Goal: Task Accomplishment & Management: Complete application form

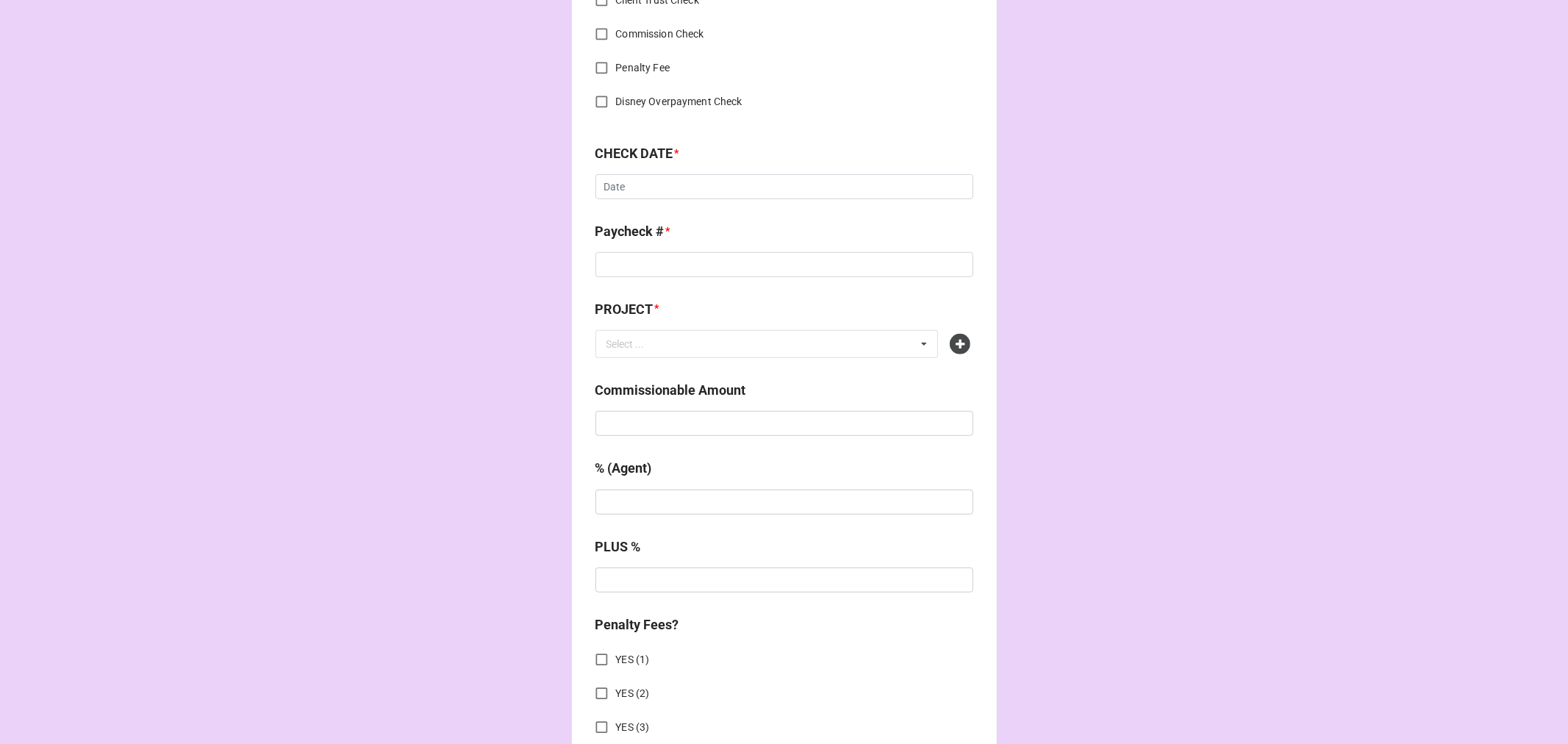
scroll to position [653, 0]
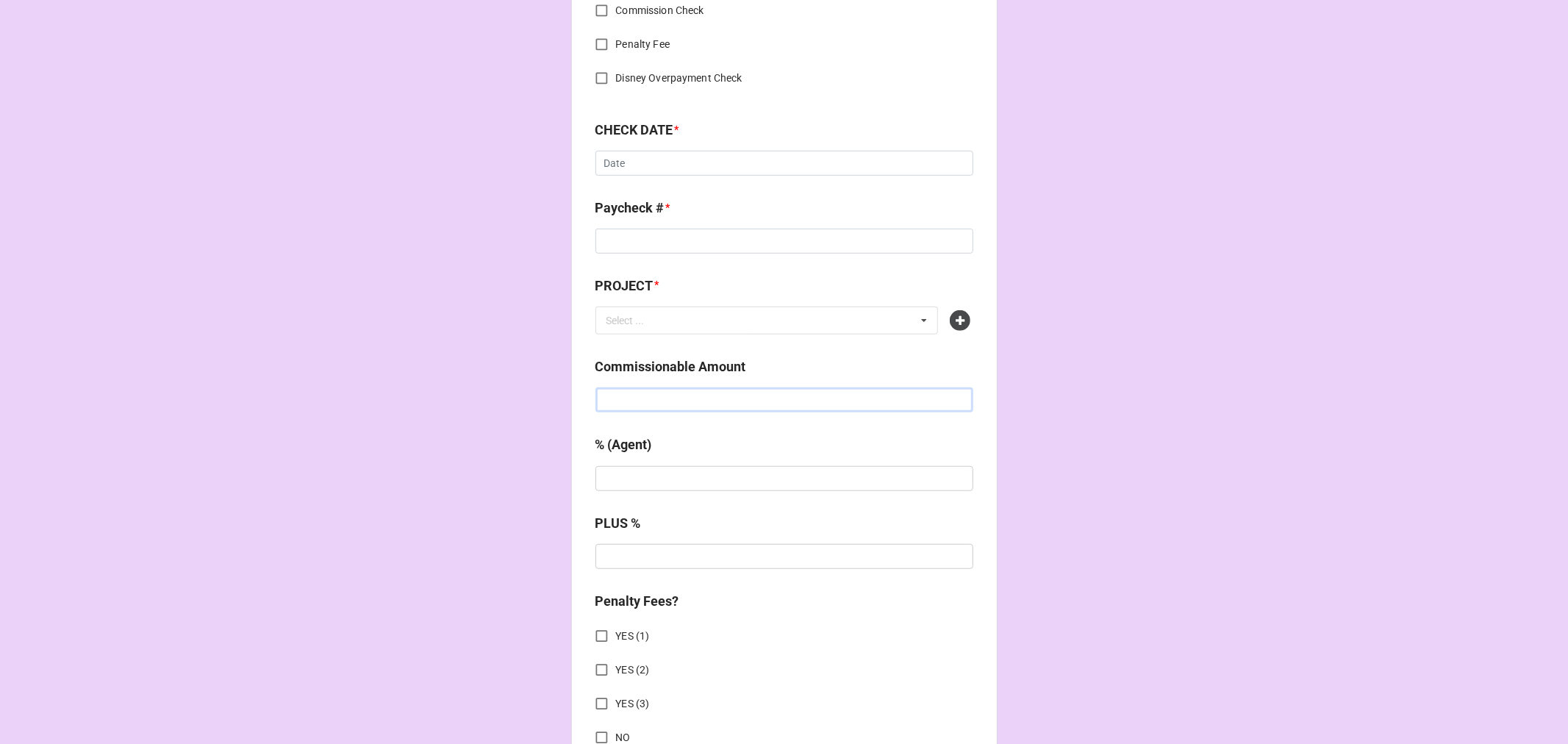
click at [645, 397] on input "text" at bounding box center [784, 400] width 378 height 25
paste input "$2,700.00"
type input "$2,700.00"
click at [956, 313] on icon at bounding box center [959, 320] width 20 height 20
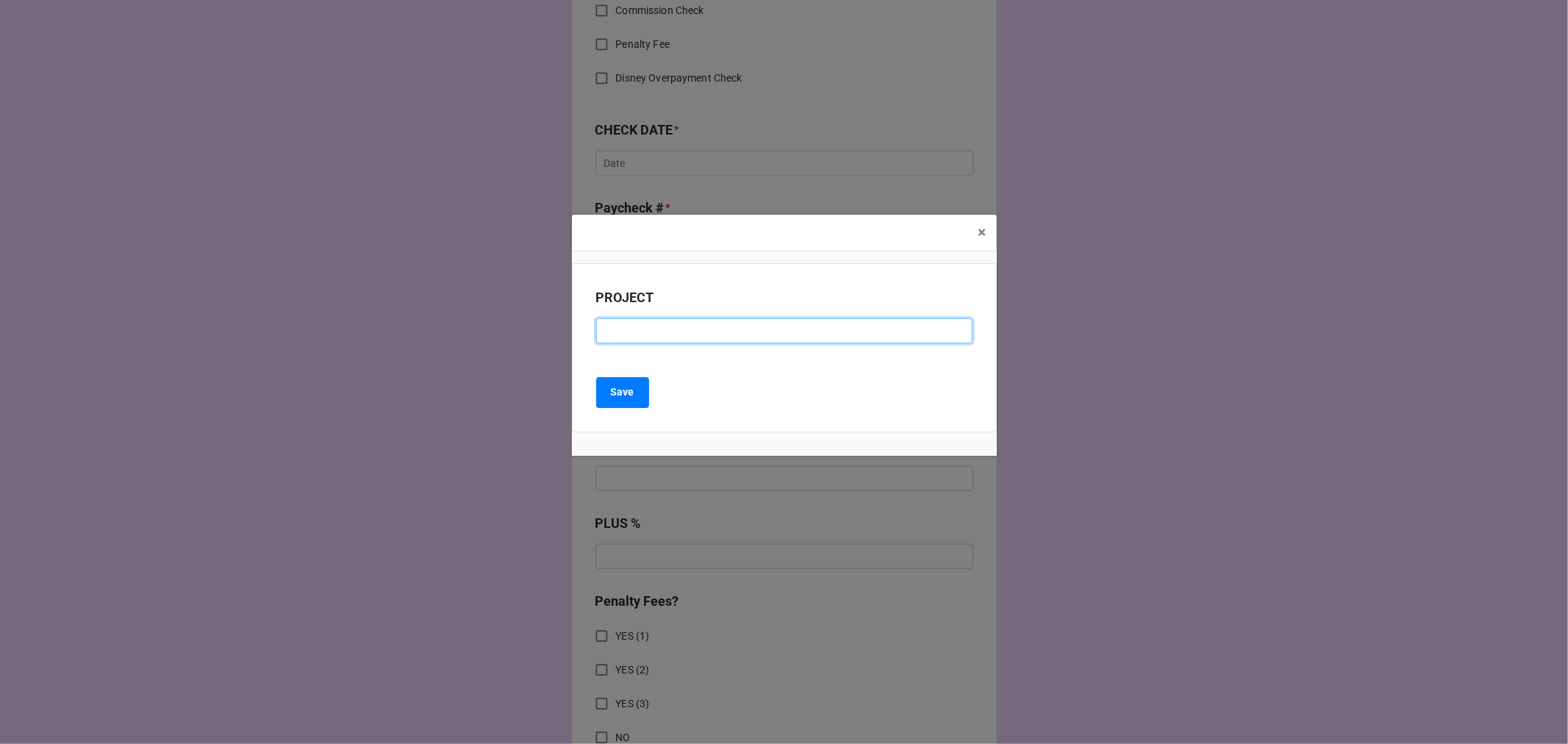
click at [679, 333] on input at bounding box center [784, 331] width 376 height 25
paste input "NCCA'S SUMMER SEASON 2025 (JERSEY BOYS and GREASE)"
click at [827, 333] on input "NCCA'S SUMMER SEASON 2025 (JERSEY BOYS and GREASE)" at bounding box center [784, 331] width 376 height 25
type input "NCCA'S SUMMER SEASON 2025 (JERSEY BOYS & GREASE)"
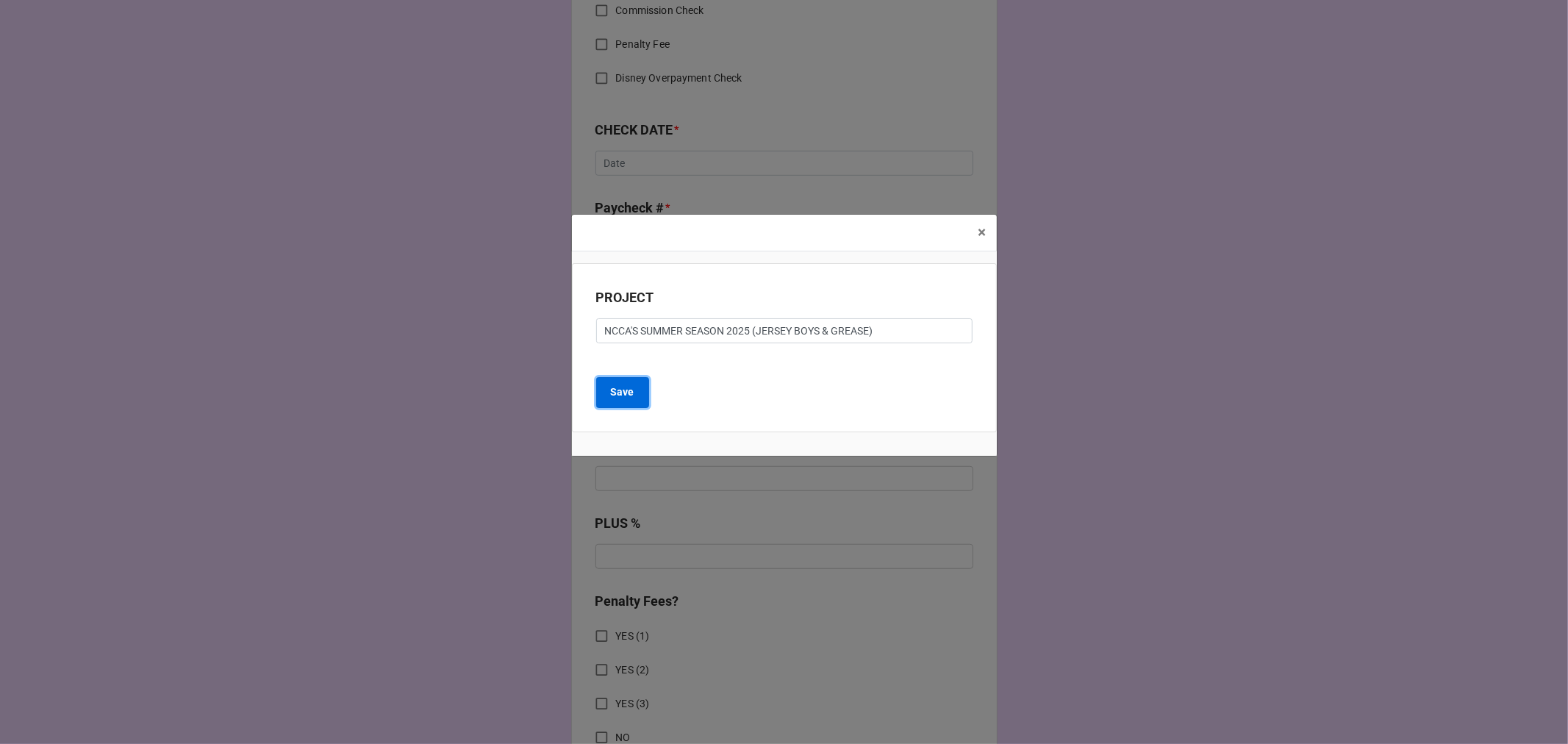
click at [620, 392] on b "Save" at bounding box center [622, 392] width 24 height 16
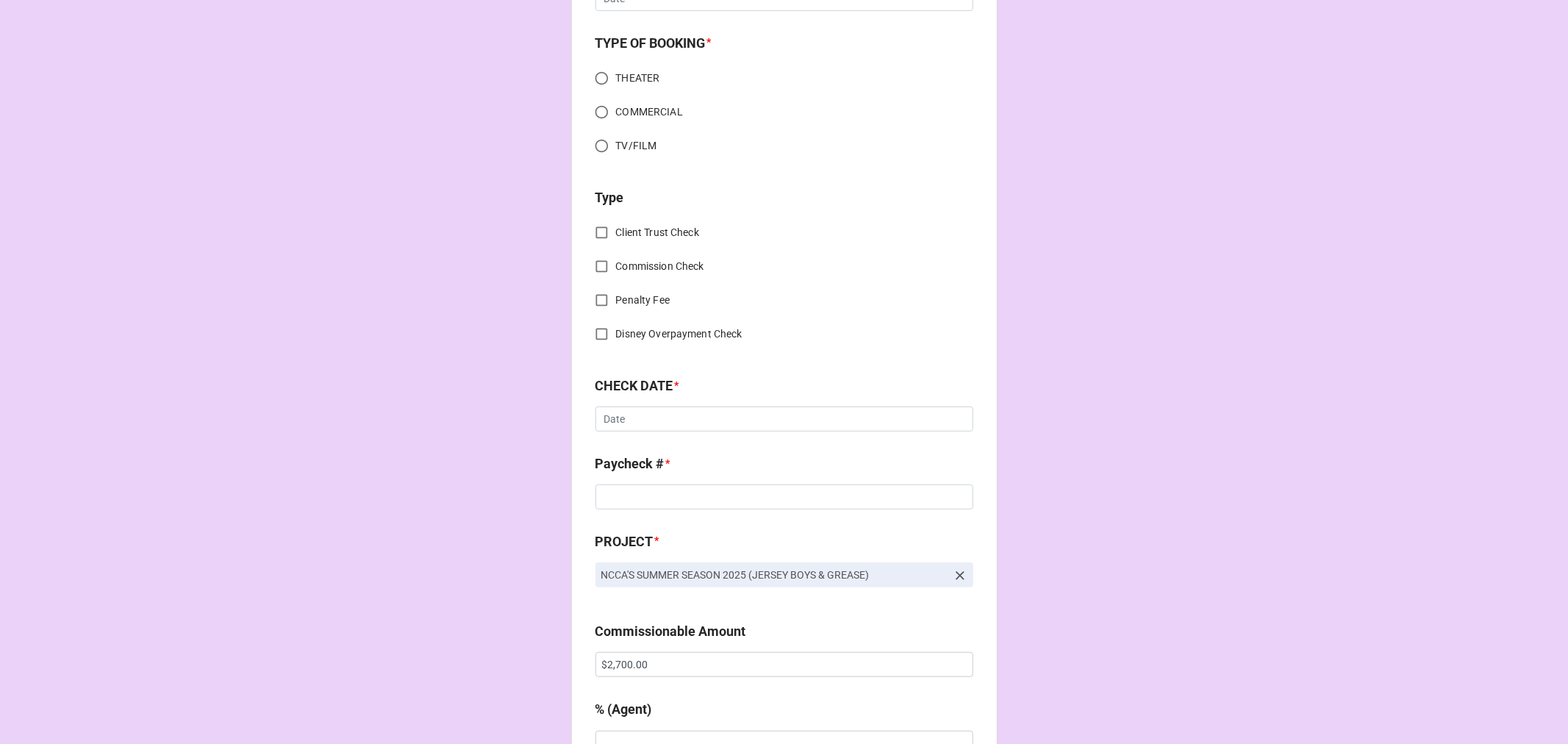
scroll to position [0, 0]
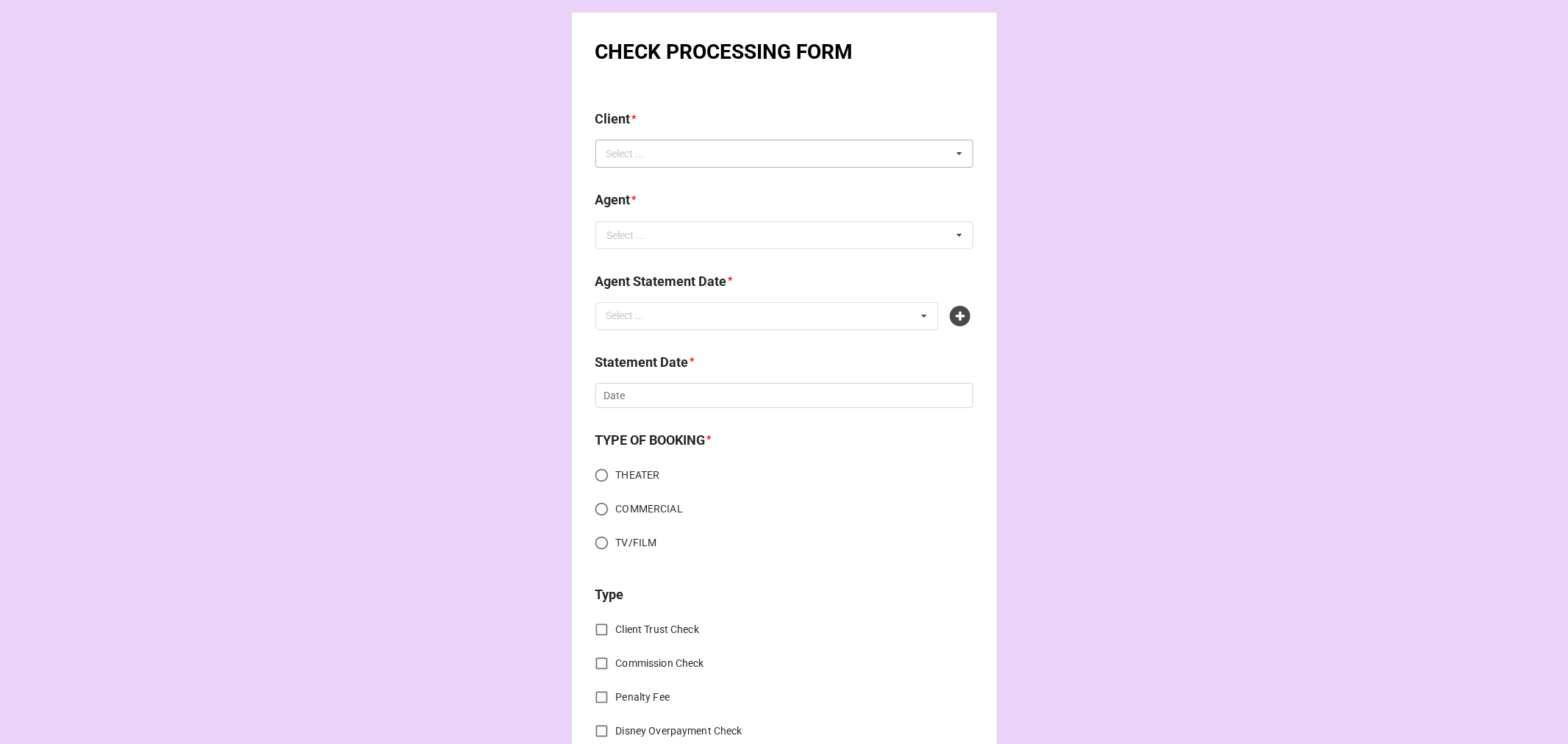
click at [686, 156] on div "Select ... No results found." at bounding box center [784, 154] width 378 height 28
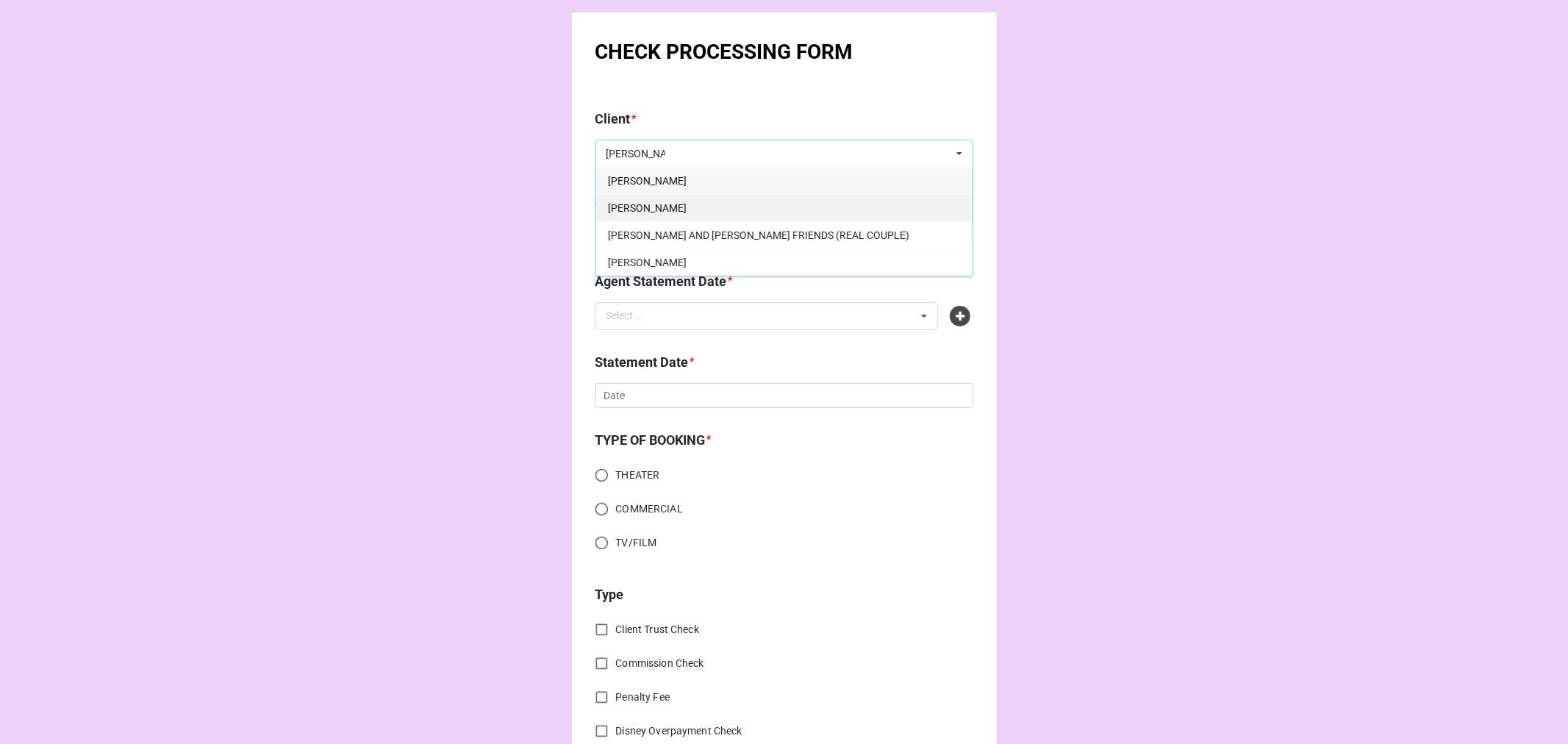
type input "[PERSON_NAME]"
click at [641, 211] on span "[PERSON_NAME]" at bounding box center [648, 207] width 79 height 11
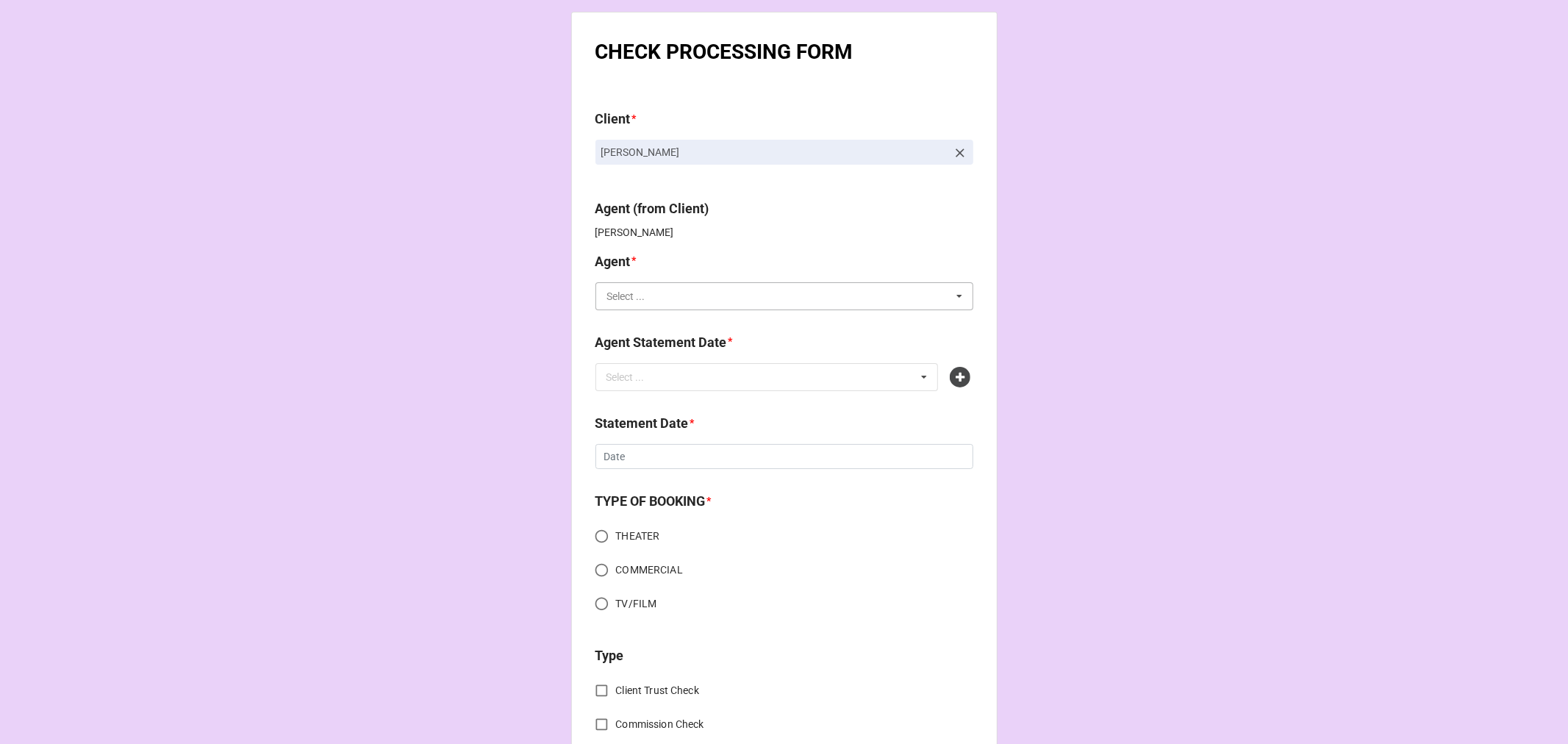
click at [686, 299] on input "text" at bounding box center [784, 297] width 376 height 26
type input "[PERSON_NAME]"
click at [684, 387] on div "[PERSON_NAME] P" at bounding box center [784, 377] width 376 height 27
click at [688, 386] on div "Select ... No results found." at bounding box center [767, 377] width 343 height 28
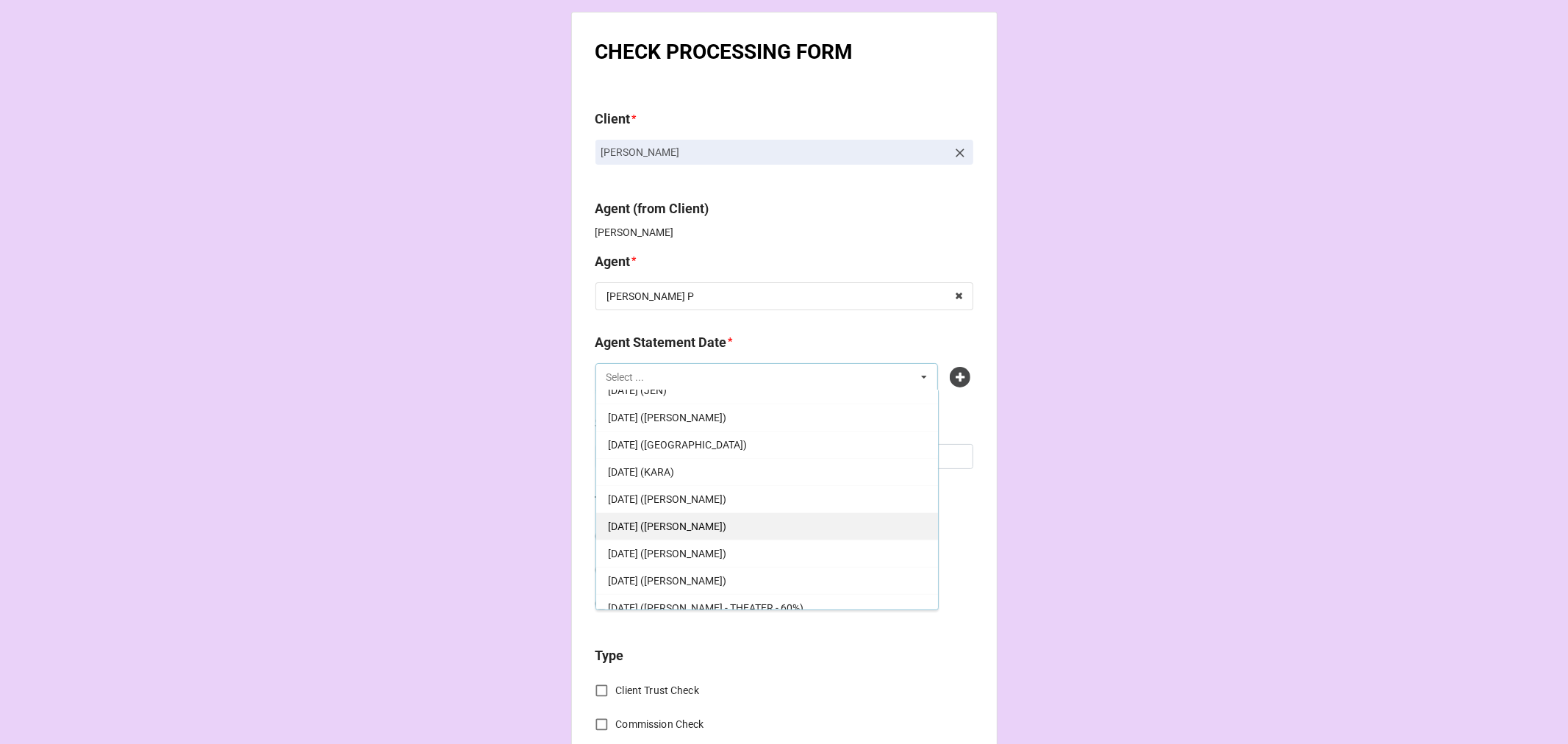
scroll to position [163, 0]
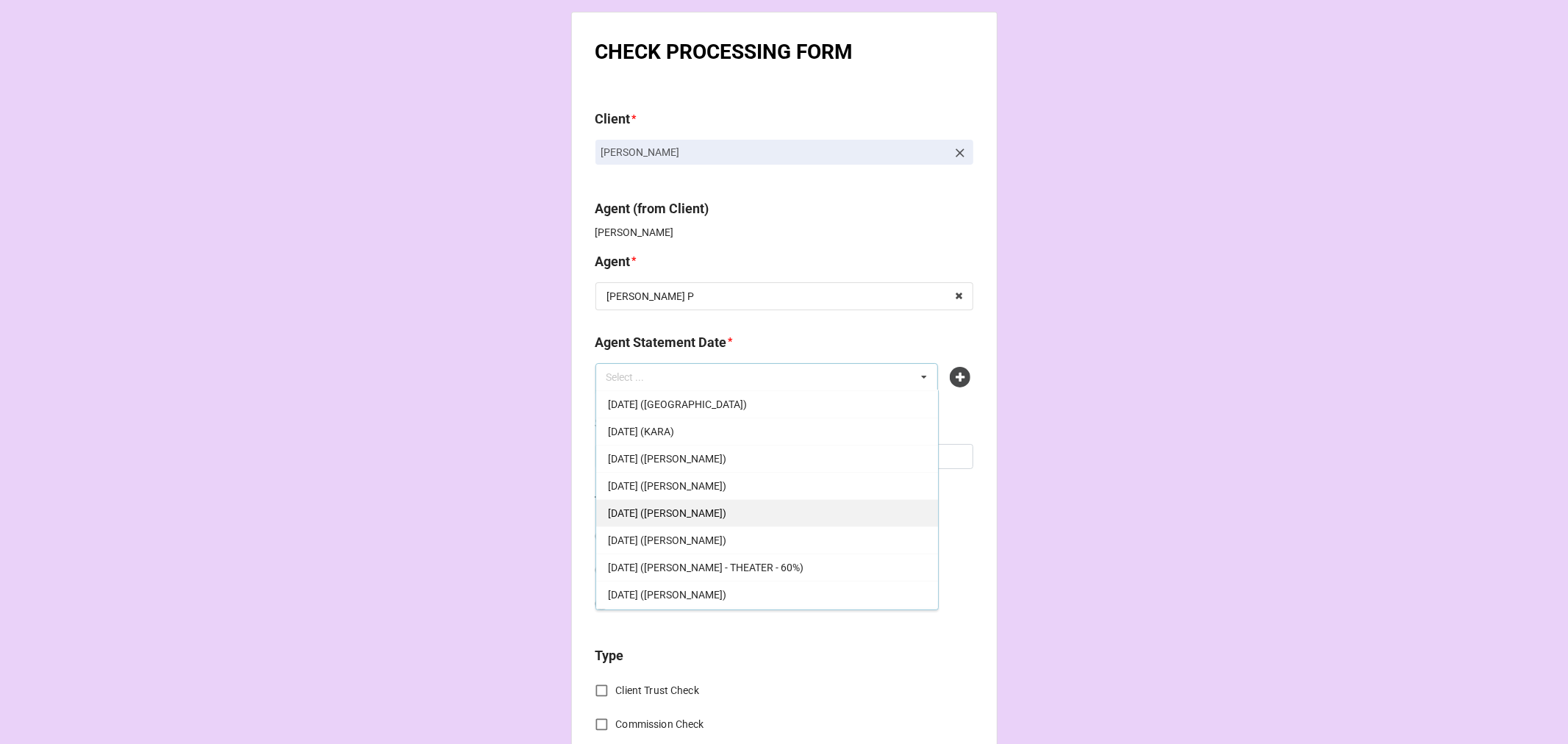
click at [762, 505] on div "[DATE] ([PERSON_NAME])" at bounding box center [767, 512] width 342 height 27
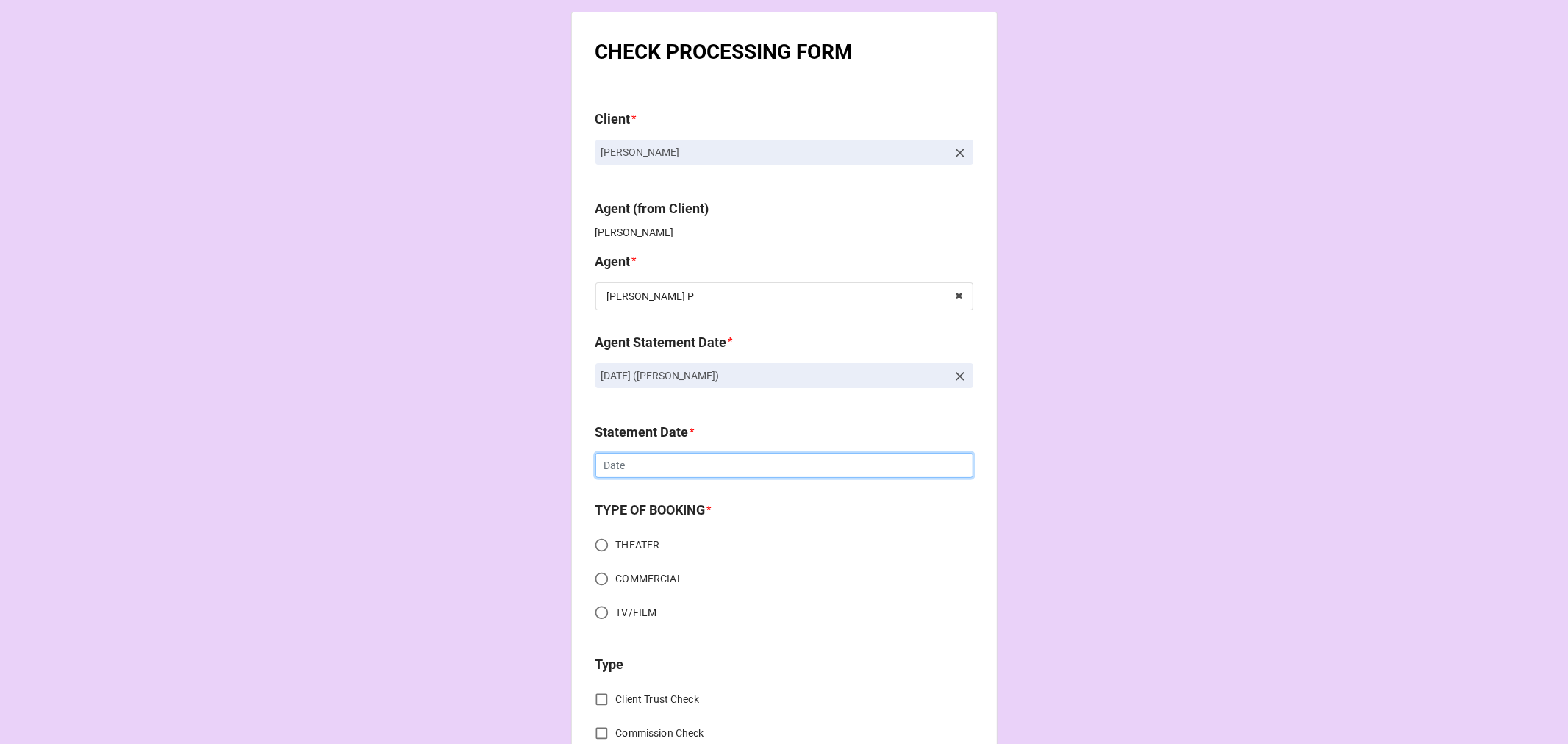
click at [688, 466] on input "text" at bounding box center [784, 465] width 378 height 25
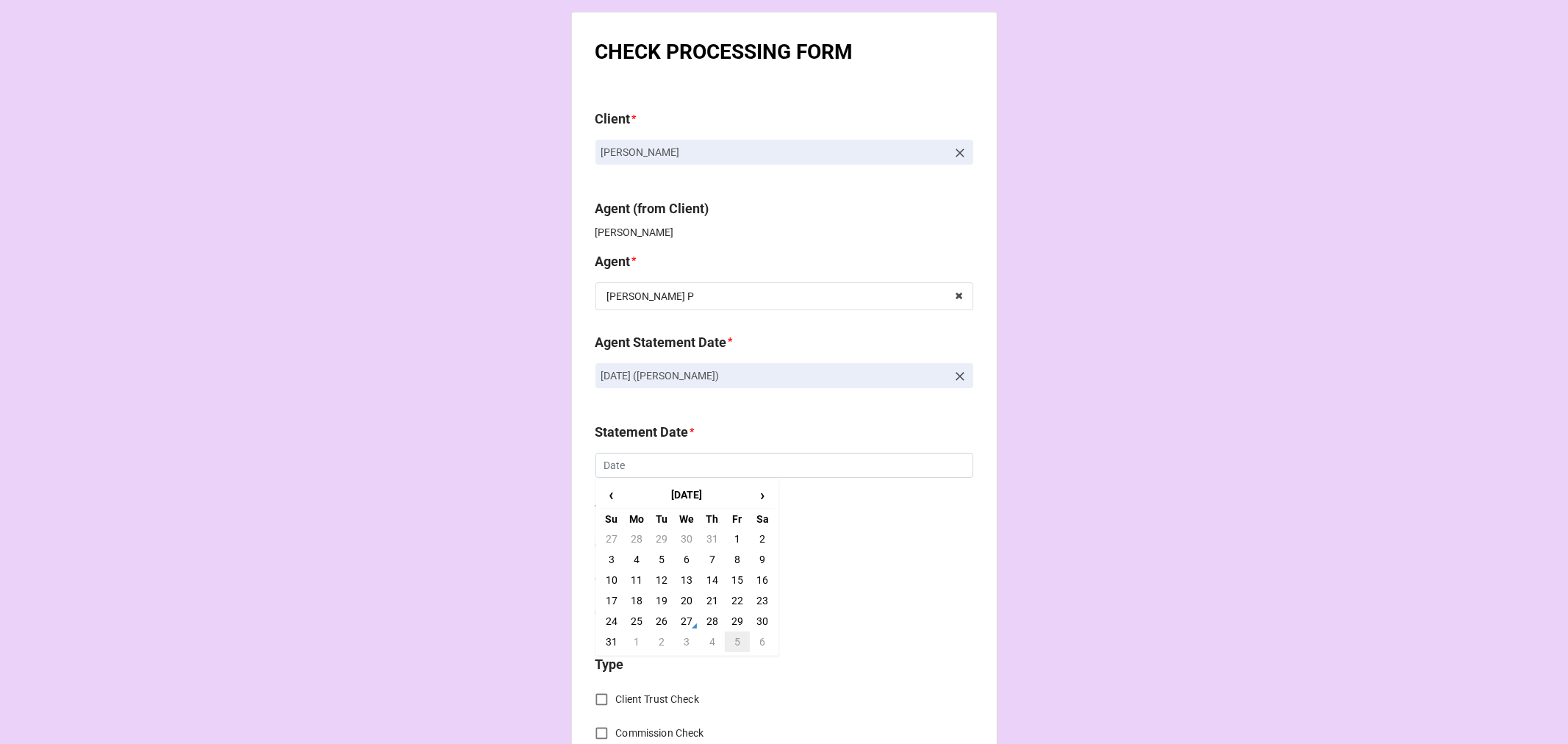
click at [735, 641] on td "5" at bounding box center [737, 641] width 25 height 20
type input "[DATE]"
click at [597, 546] on input "THEATER" at bounding box center [601, 545] width 29 height 29
radio input "true"
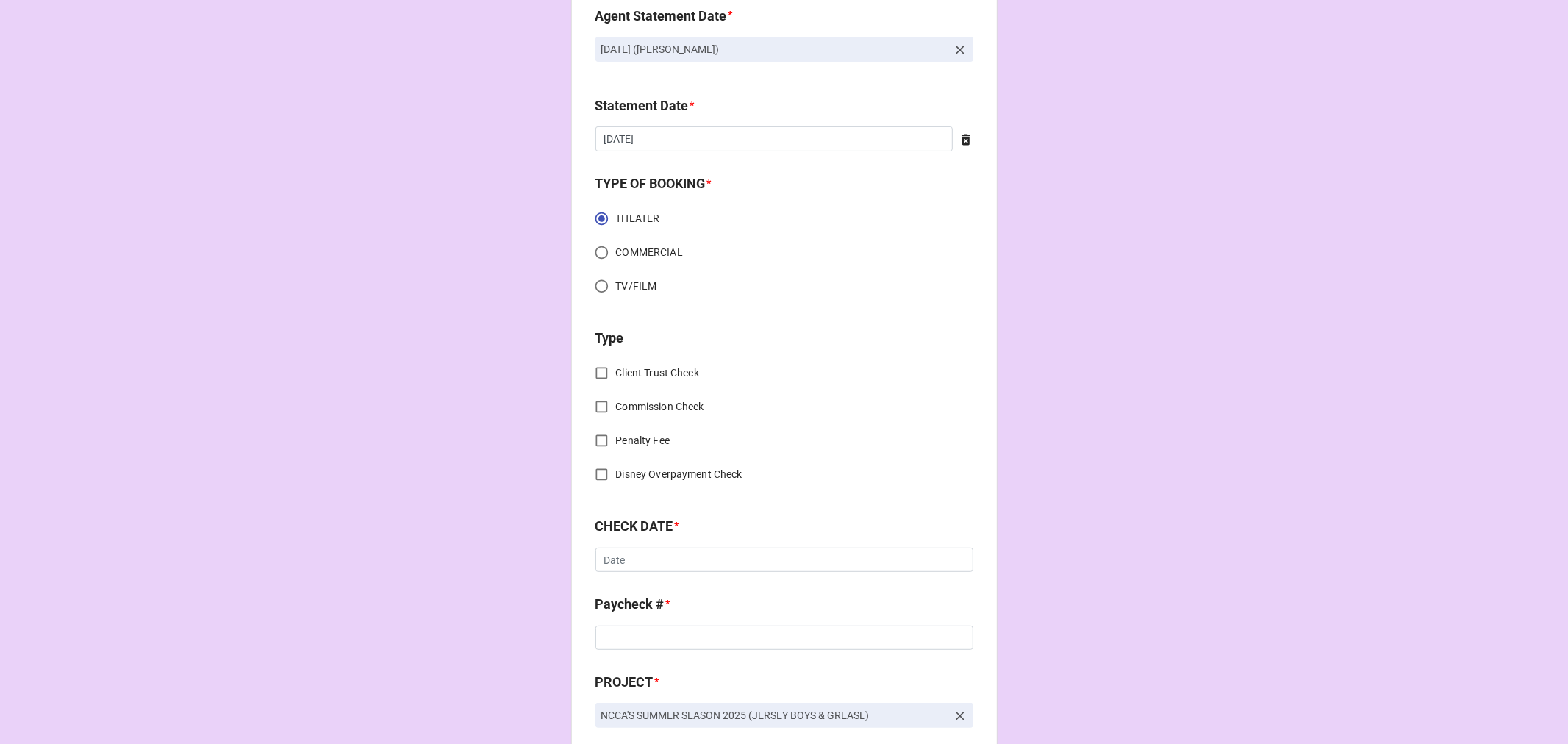
click at [601, 403] on input "Commission Check" at bounding box center [601, 406] width 29 height 29
checkbox input "true"
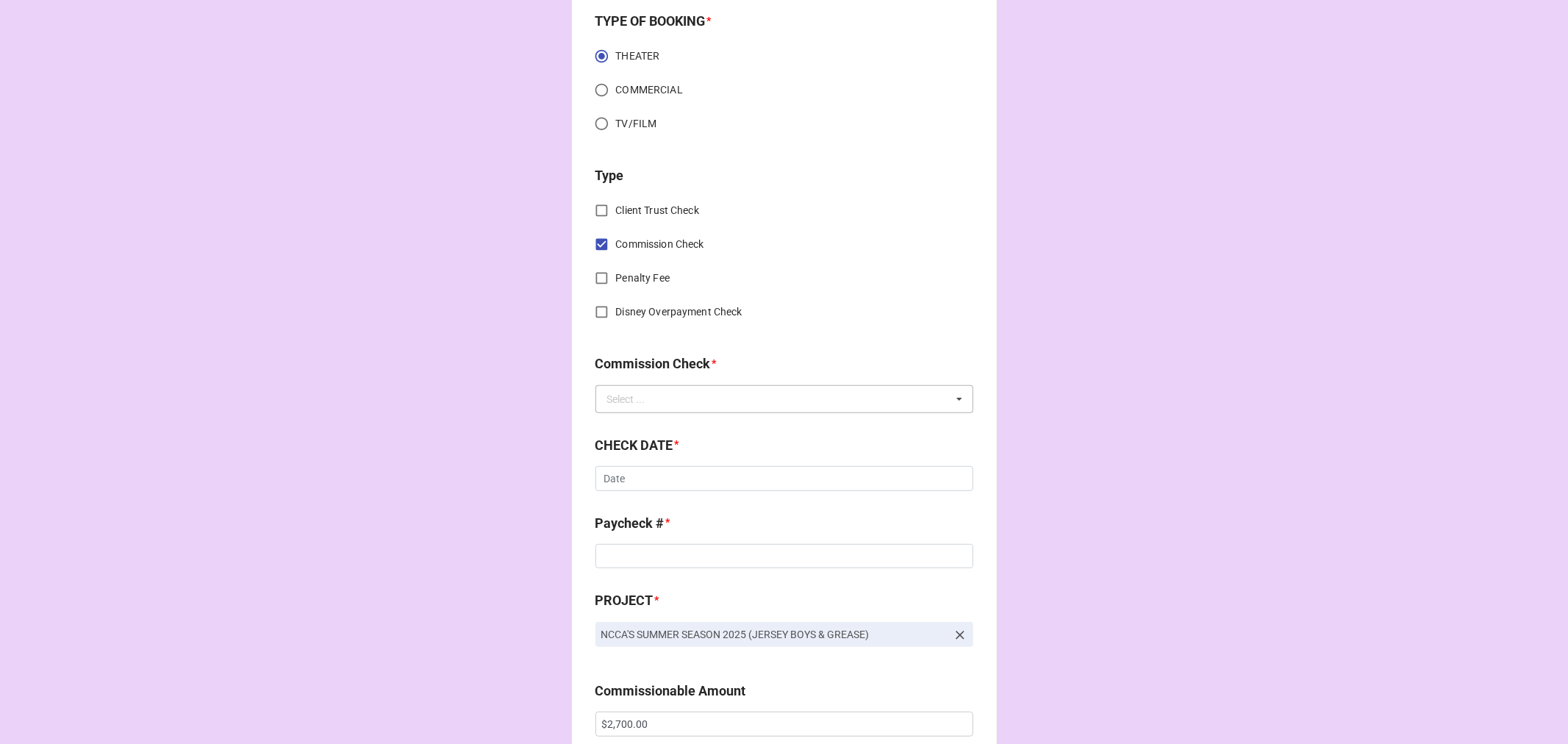
scroll to position [490, 0]
click at [636, 393] on div "Select ..." at bounding box center [626, 398] width 39 height 11
click at [634, 428] on span "FSE (Client)" at bounding box center [634, 425] width 53 height 11
click at [646, 483] on input "text" at bounding box center [784, 477] width 378 height 25
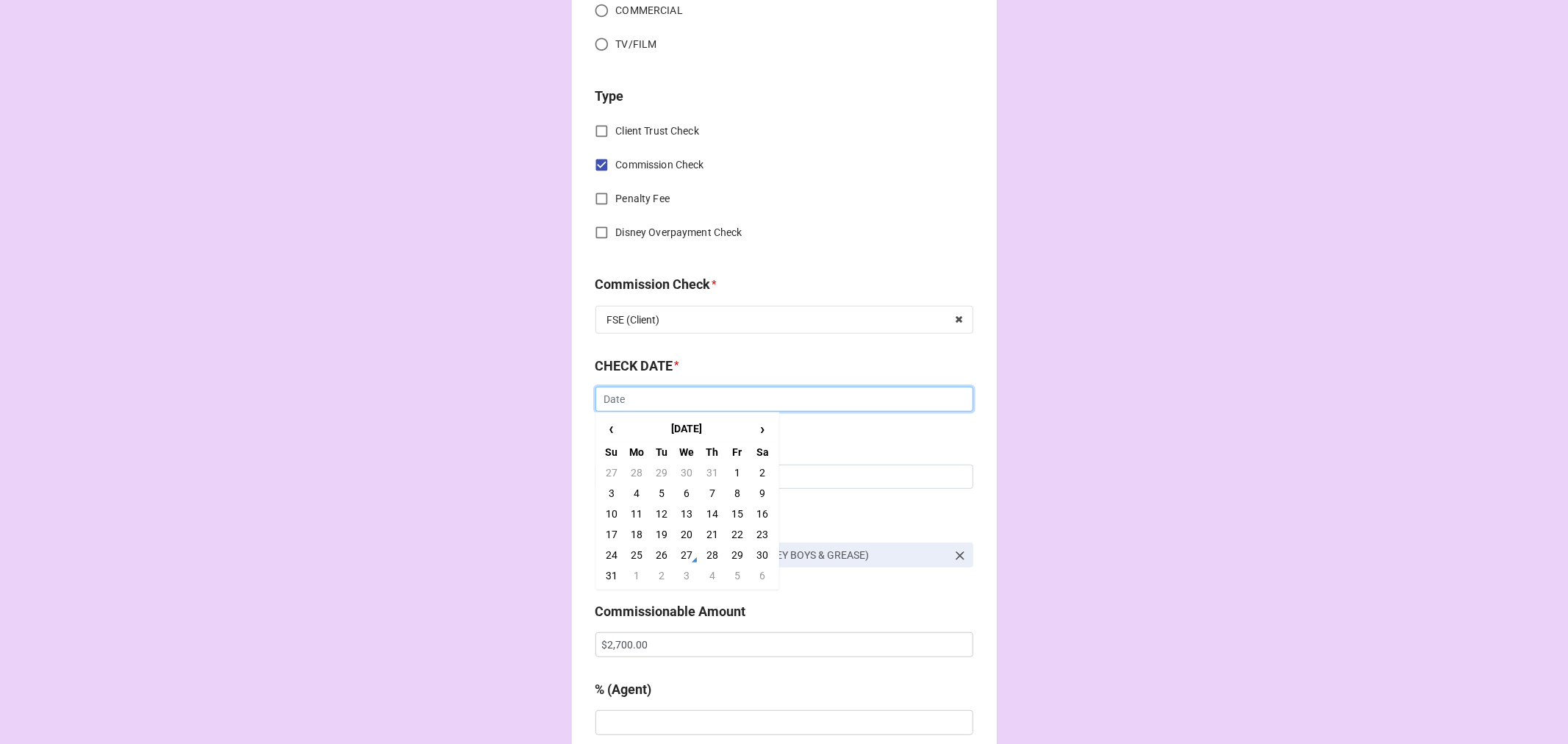
scroll to position [653, 0]
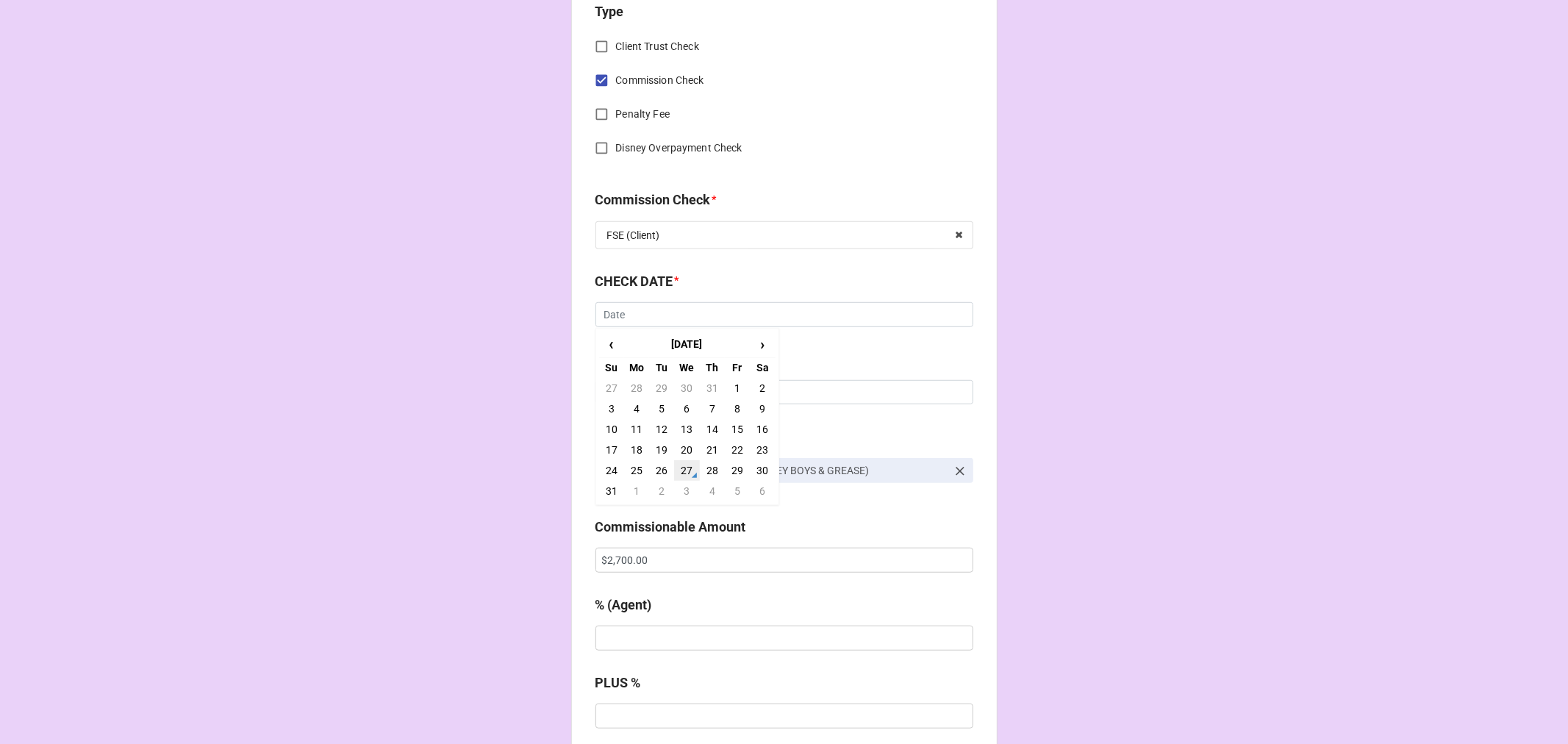
click at [682, 464] on td "27" at bounding box center [686, 469] width 25 height 20
type input "[DATE]"
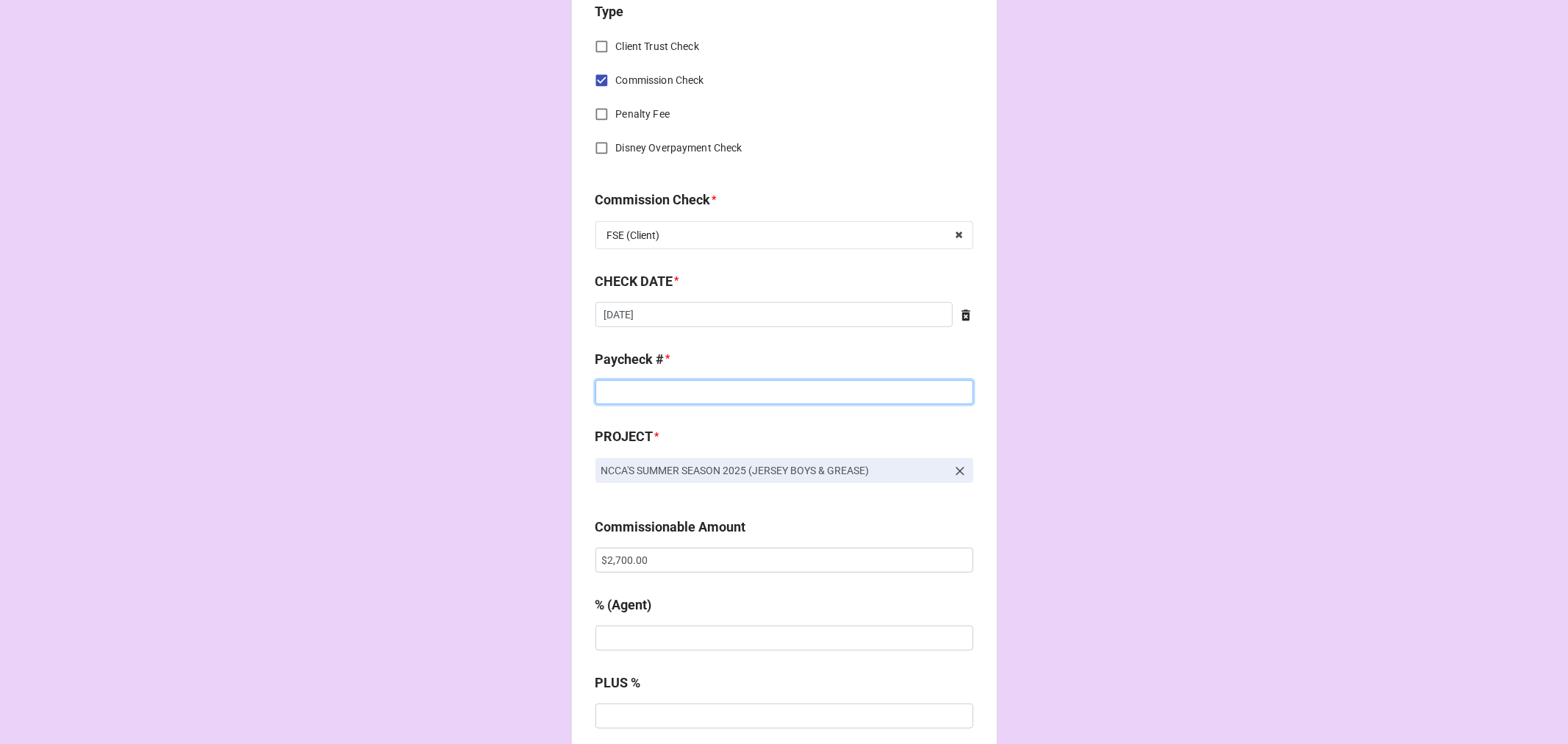
click at [625, 392] on input at bounding box center [784, 392] width 378 height 25
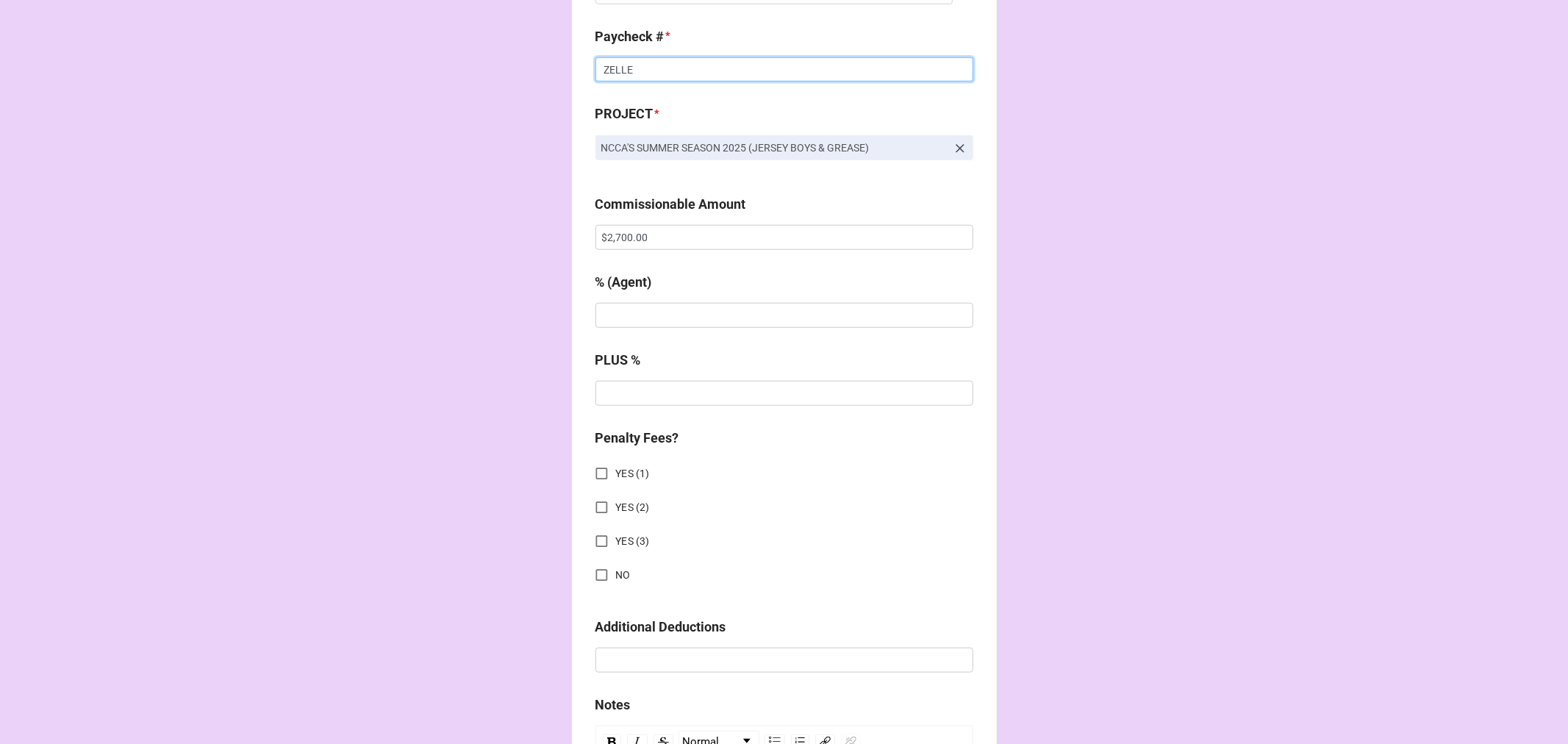
scroll to position [980, 0]
type input "ZELLE"
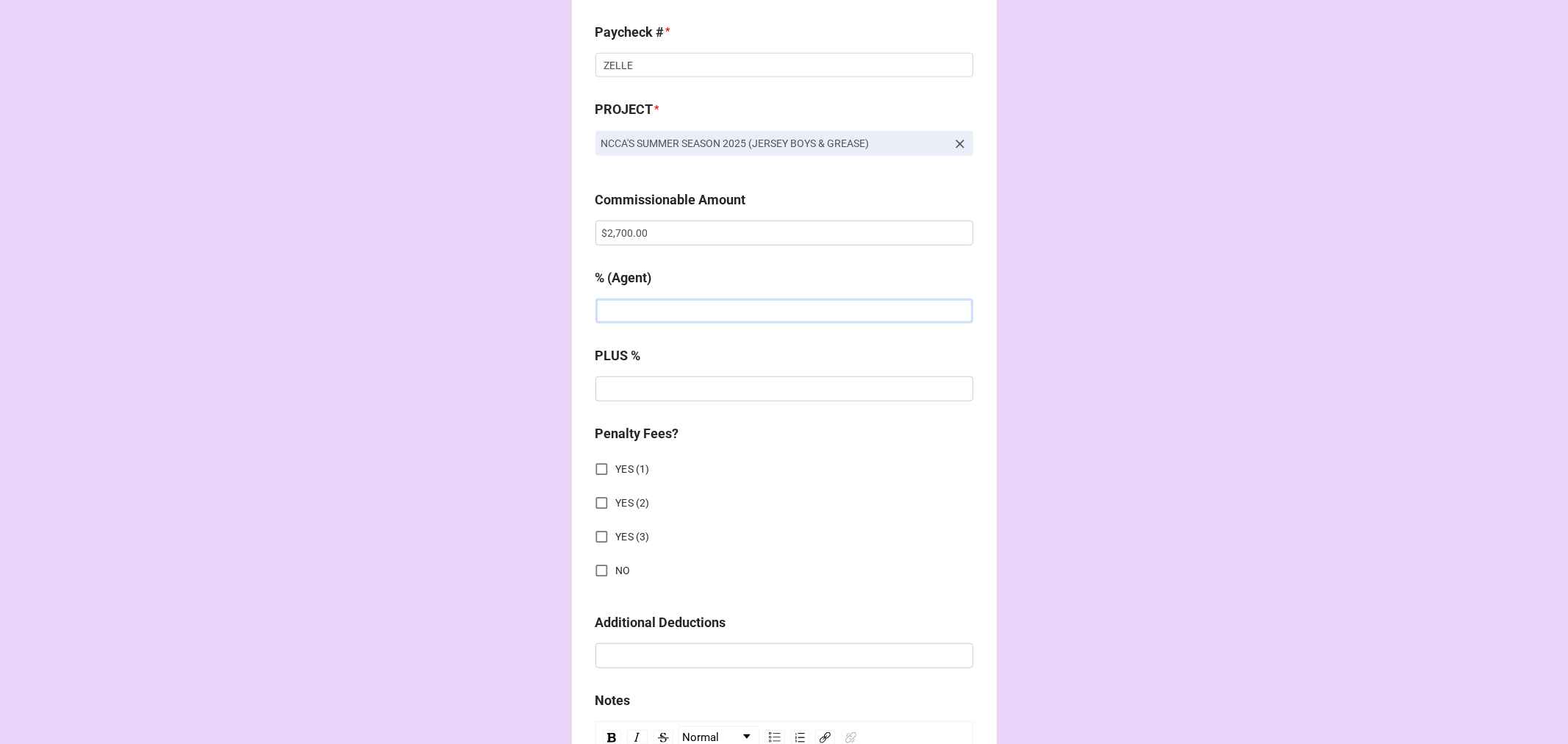
click at [664, 316] on input "text" at bounding box center [784, 311] width 378 height 25
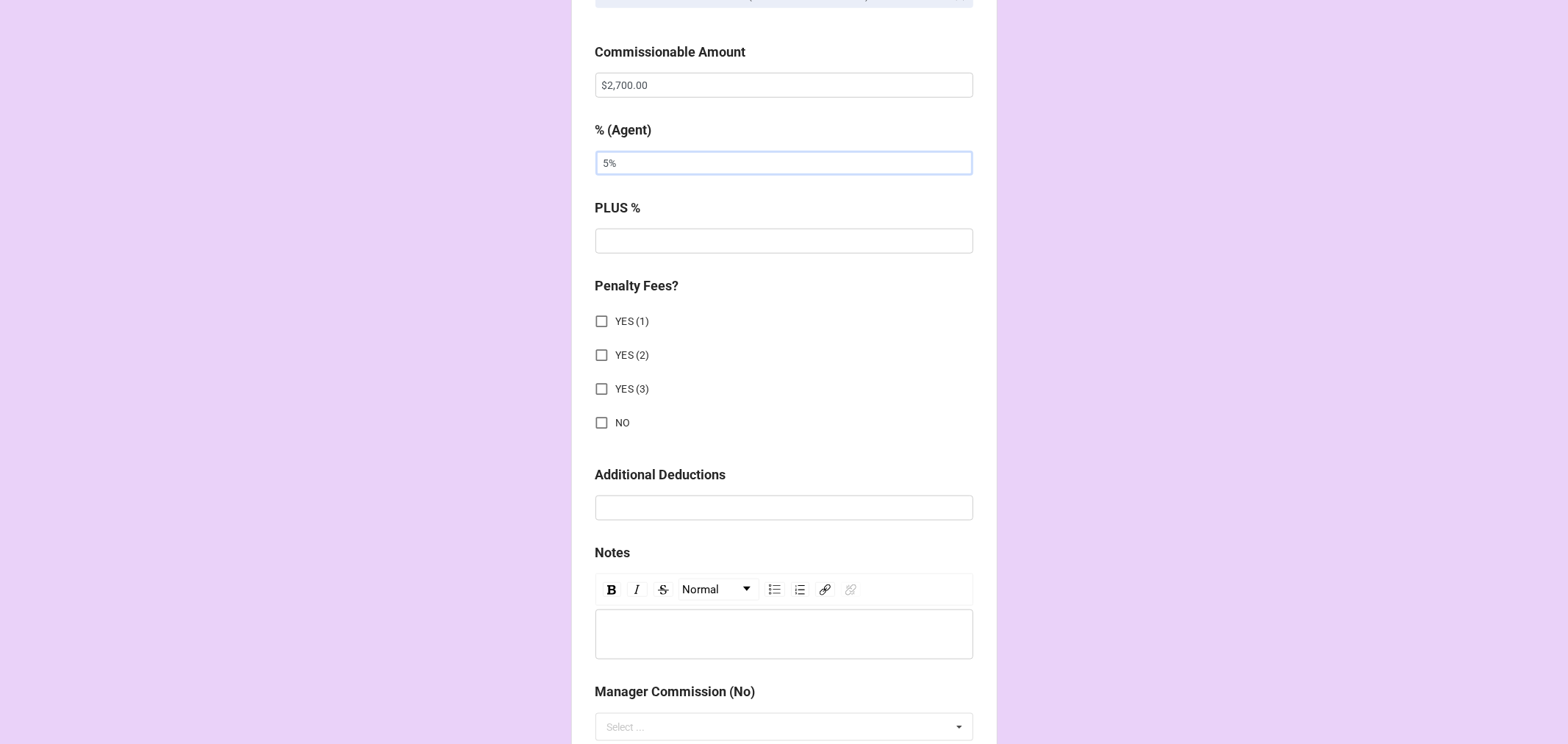
scroll to position [1143, 0]
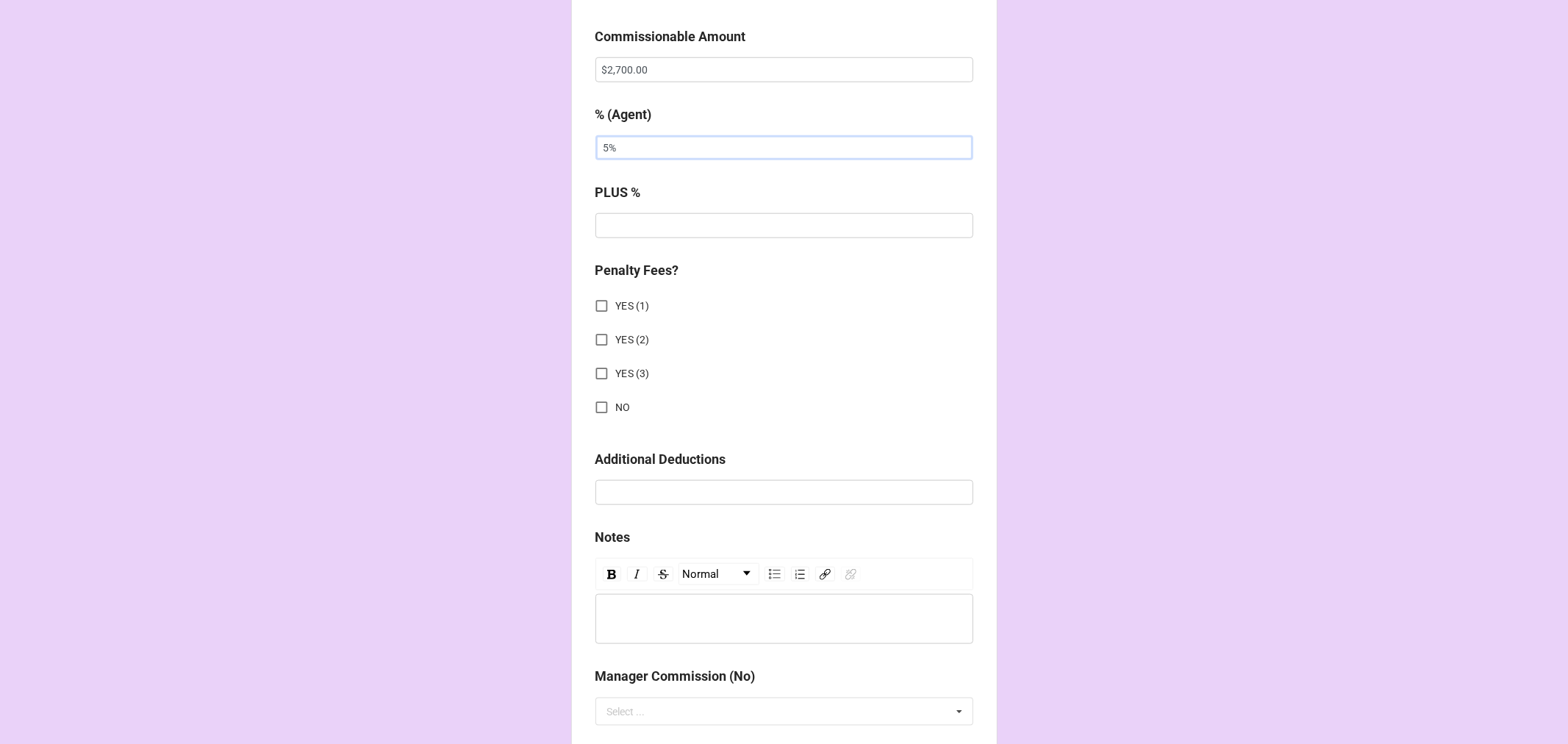
type input "5%"
click at [598, 402] on input "NO" at bounding box center [601, 407] width 29 height 29
checkbox input "true"
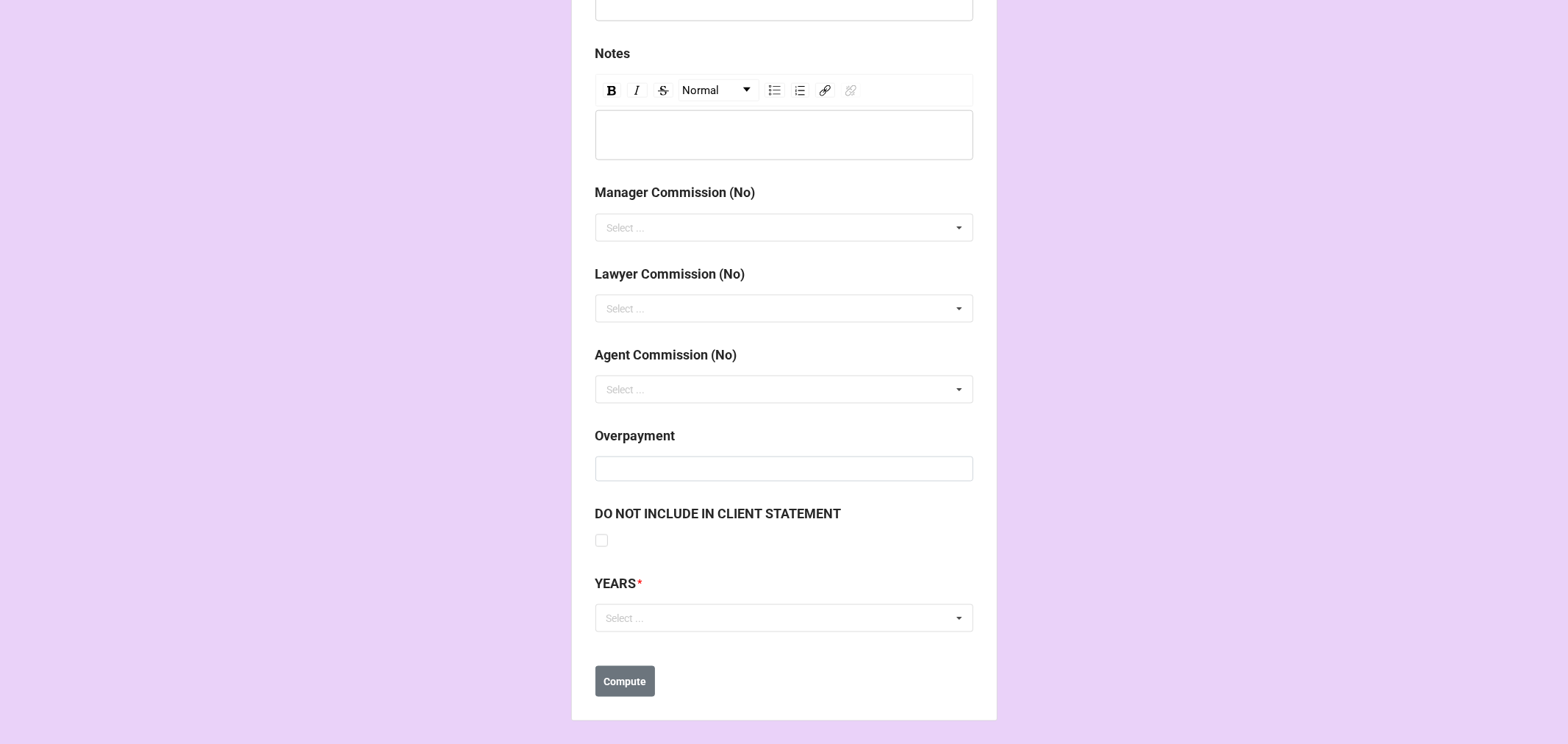
scroll to position [1628, 0]
click at [646, 611] on div "Select ..." at bounding box center [634, 618] width 63 height 17
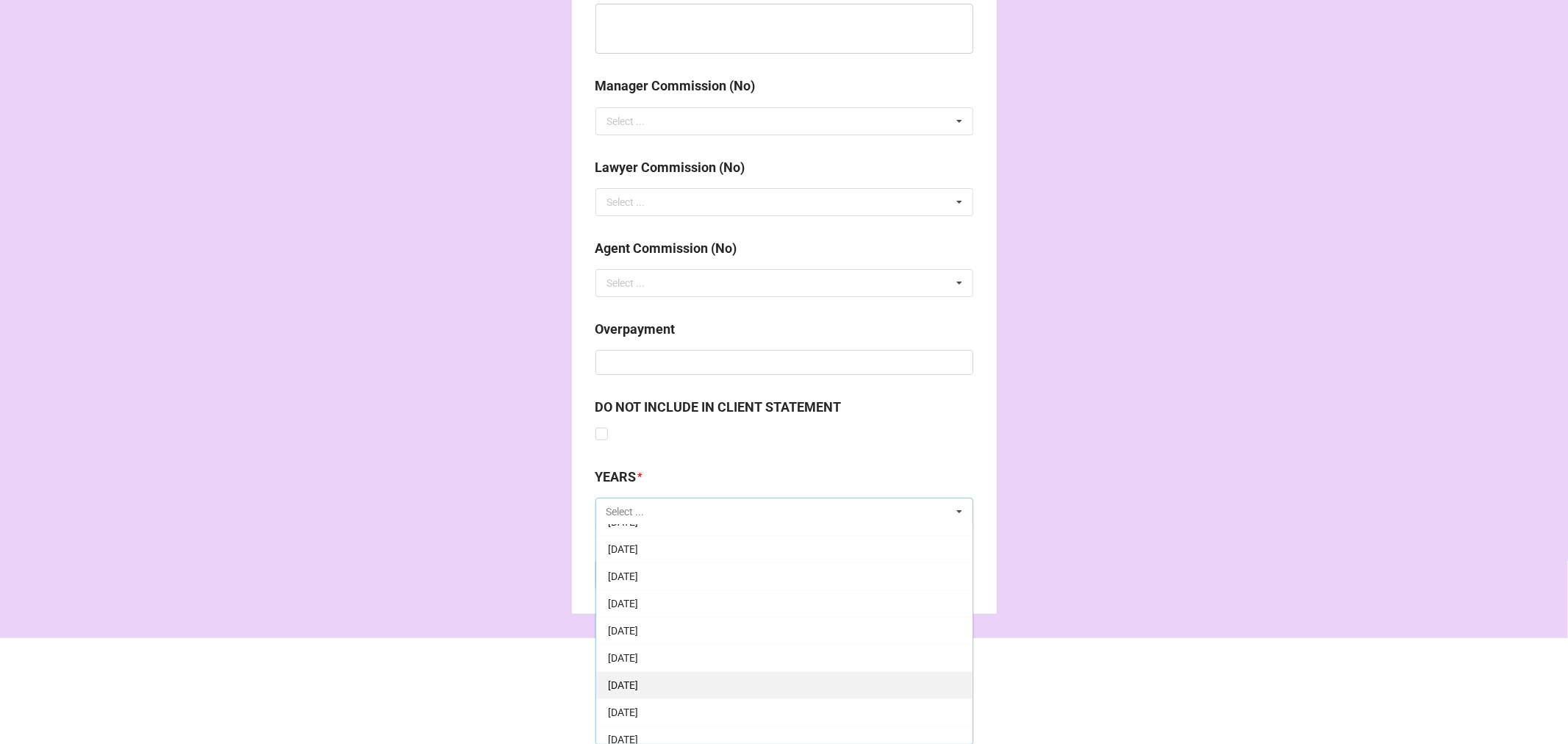
scroll to position [82, 0]
click at [638, 669] on span "[DATE]" at bounding box center [623, 674] width 30 height 11
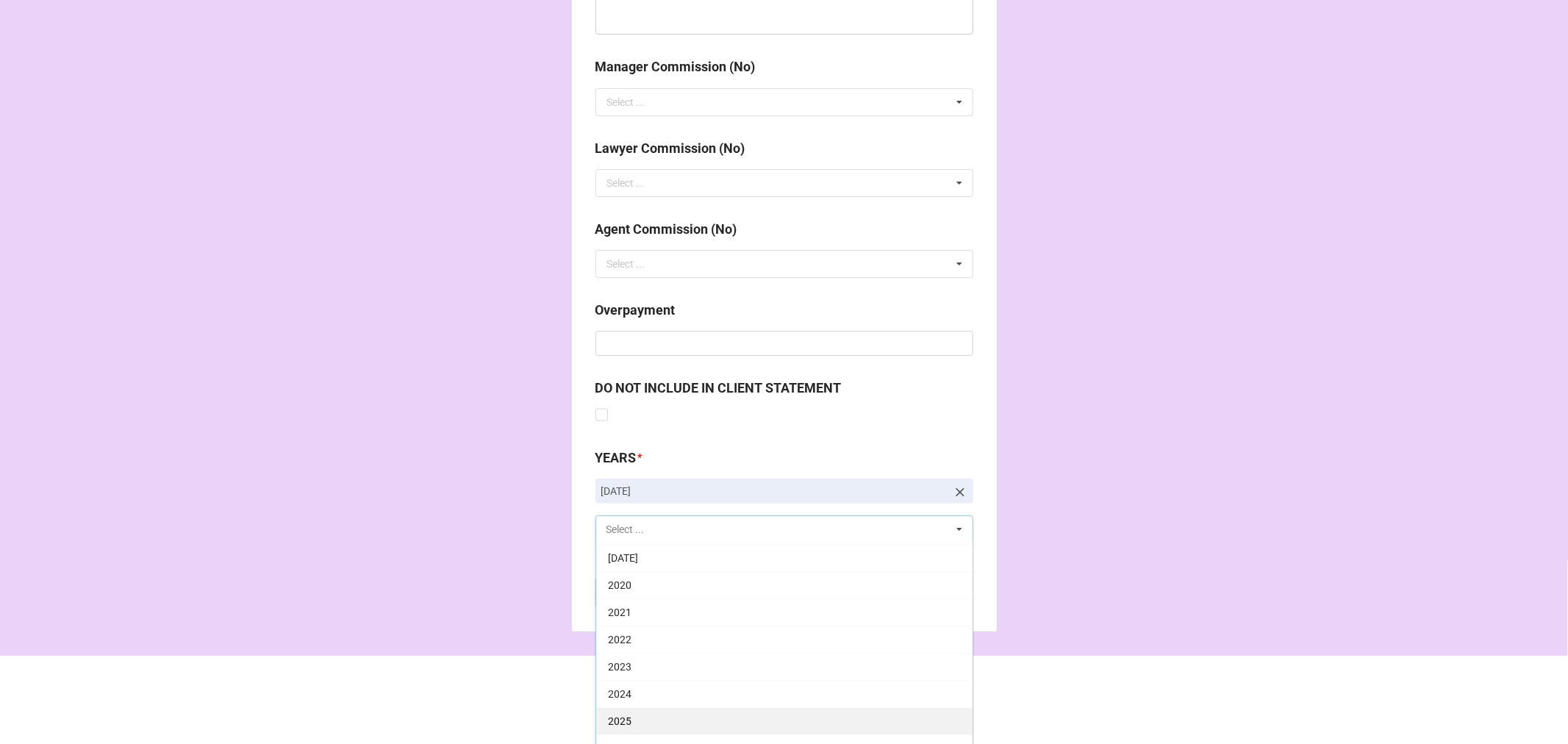
scroll to position [1770, 0]
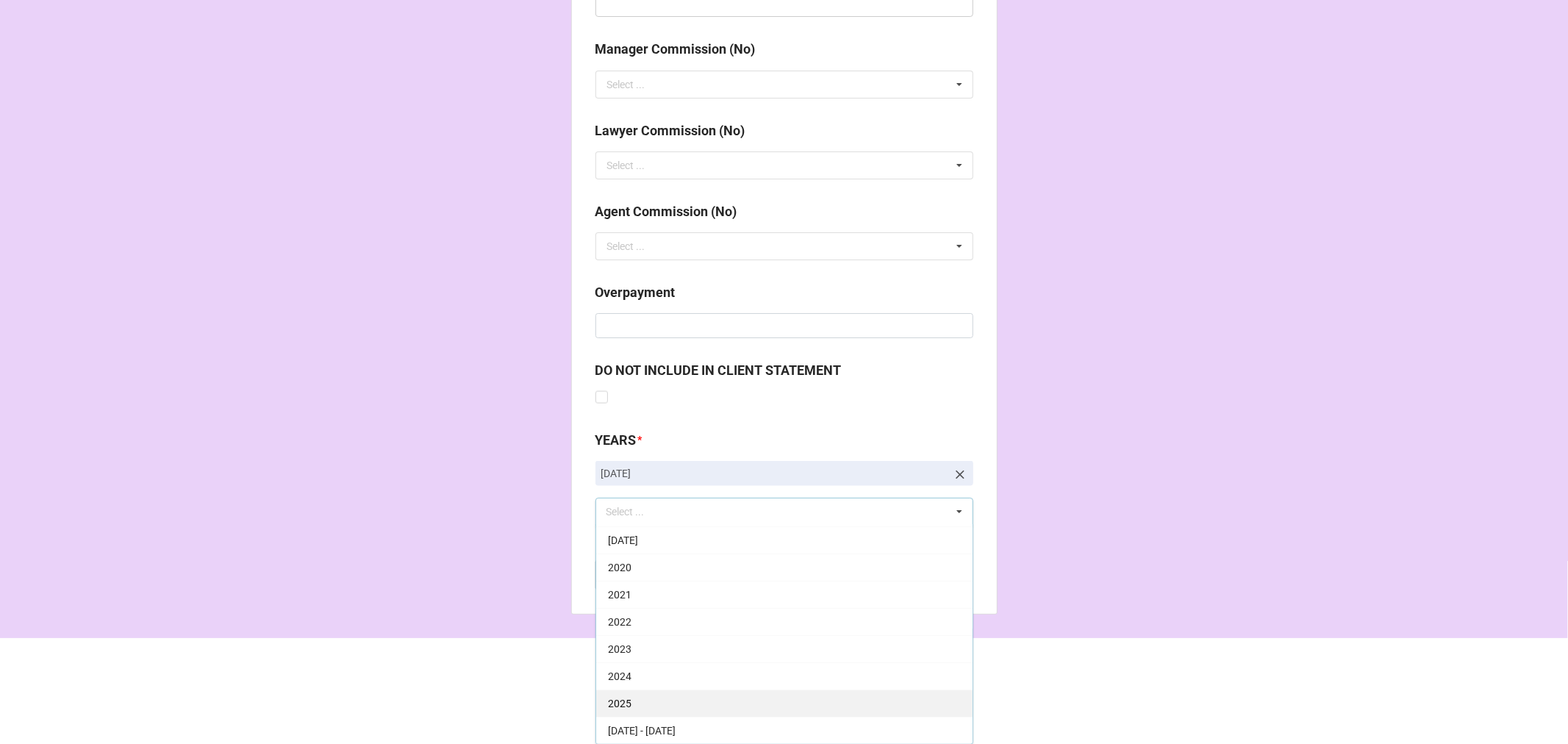
click at [627, 692] on div "2025" at bounding box center [784, 703] width 376 height 27
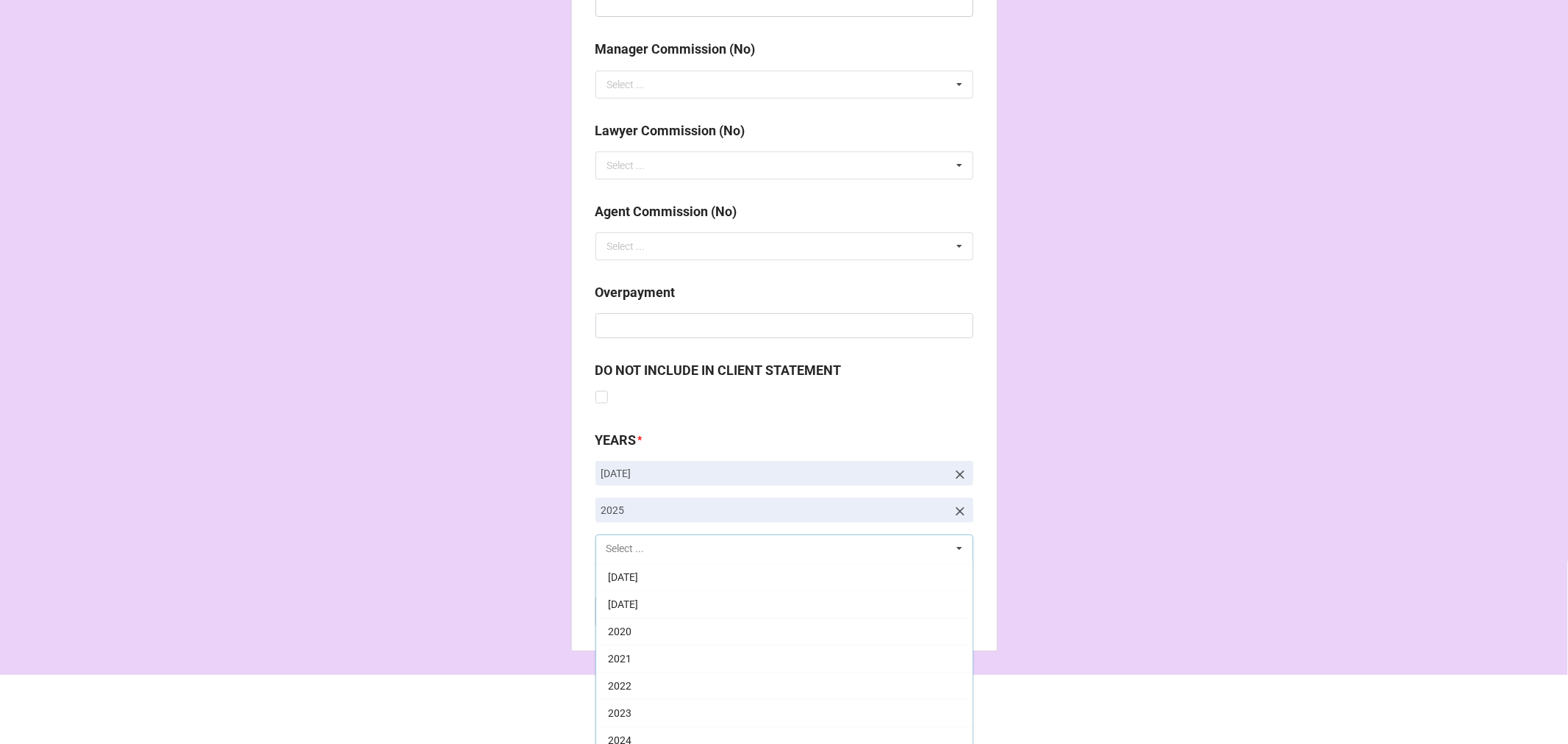
scroll to position [244, 0]
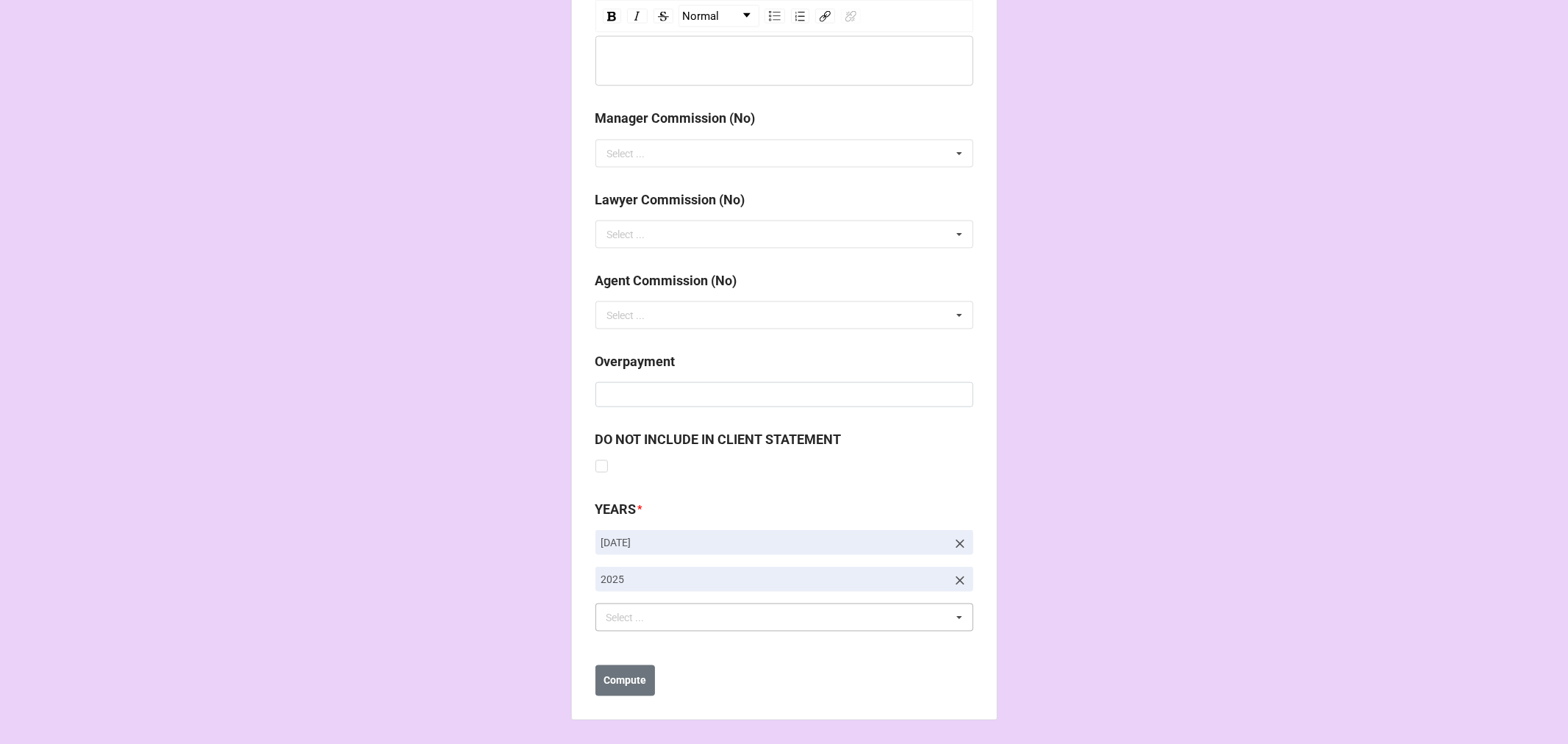
scroll to position [1701, 0]
click at [641, 671] on button "Compute" at bounding box center [626, 680] width 60 height 31
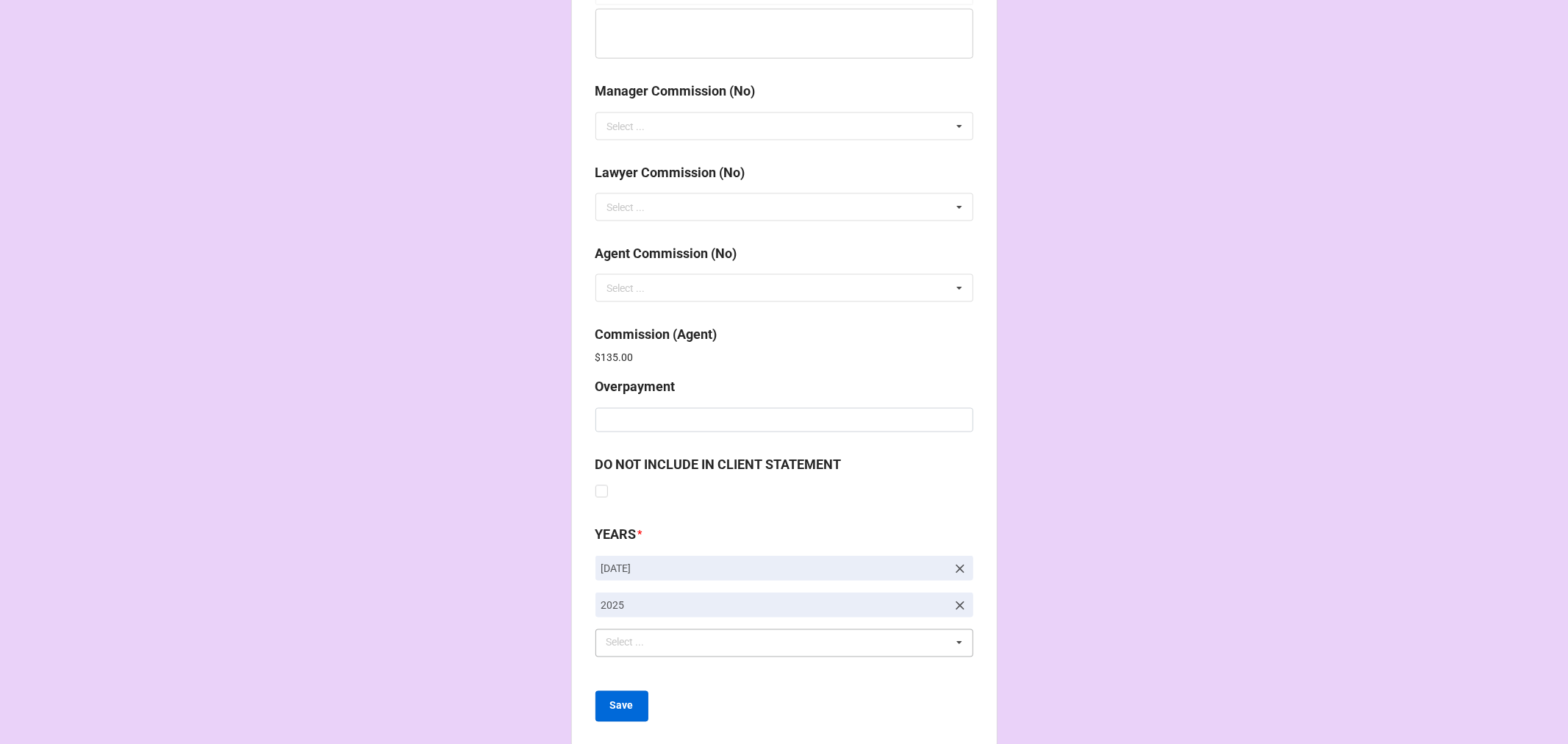
scroll to position [1753, 0]
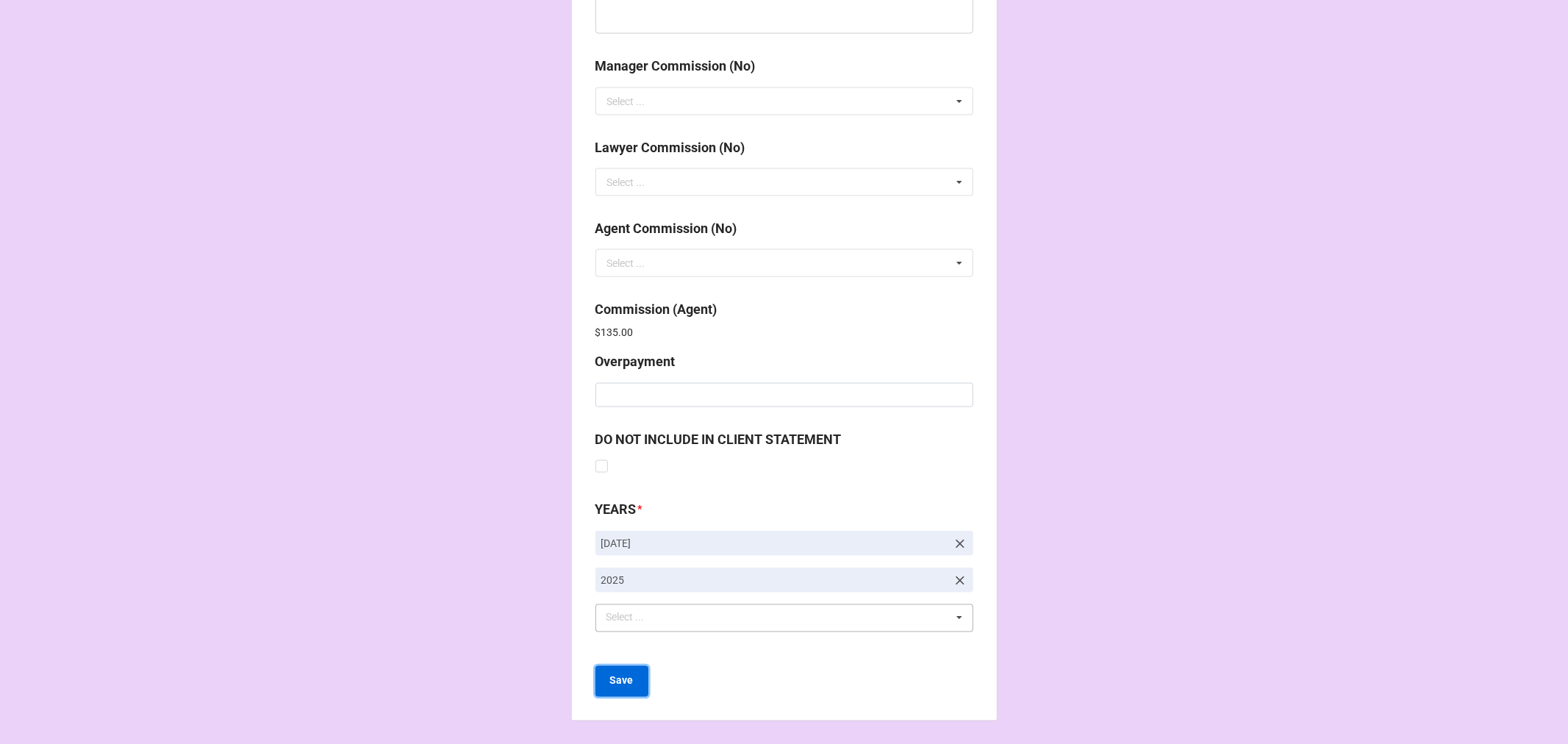
click at [626, 677] on b "Save" at bounding box center [621, 681] width 24 height 16
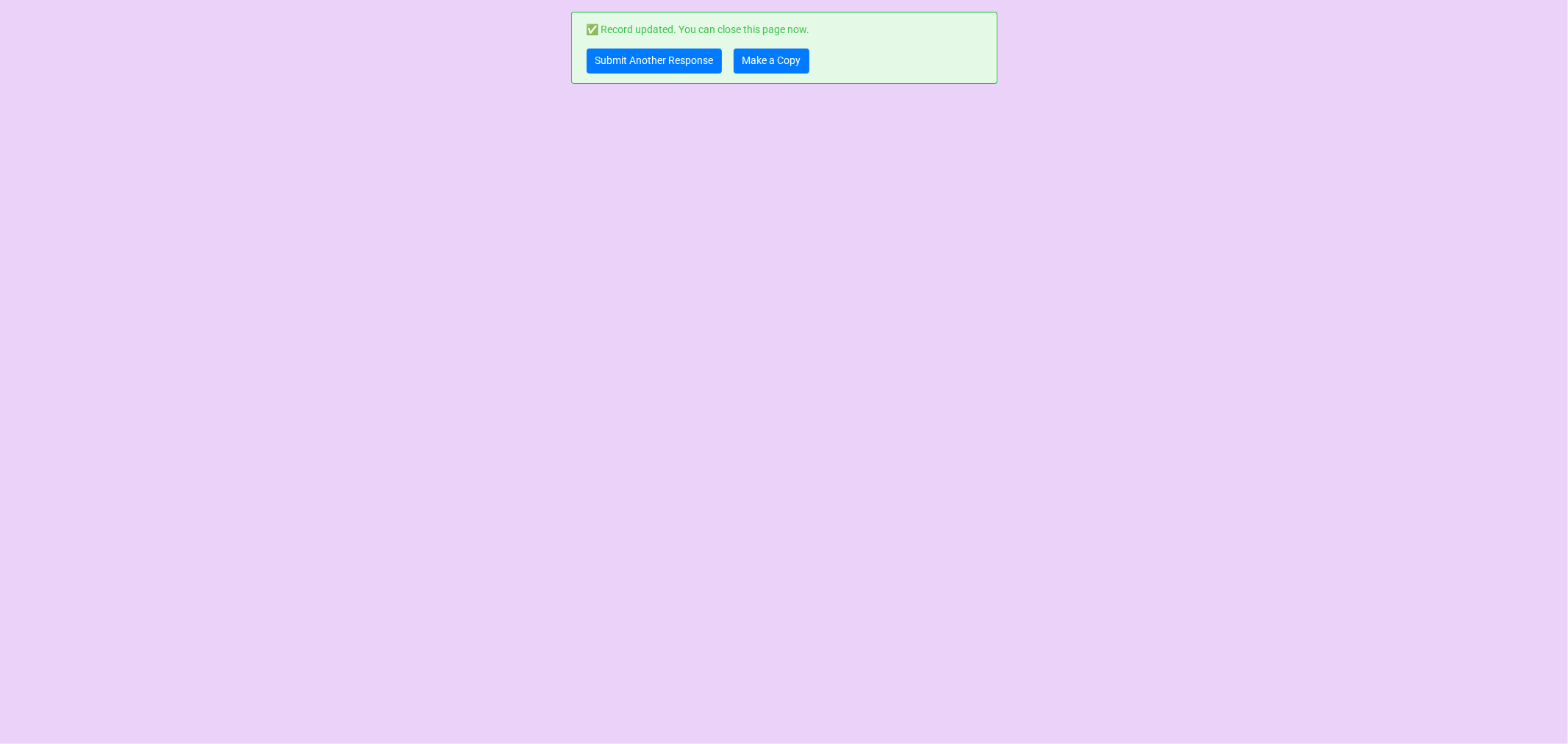
scroll to position [0, 0]
